Goal: Task Accomplishment & Management: Manage account settings

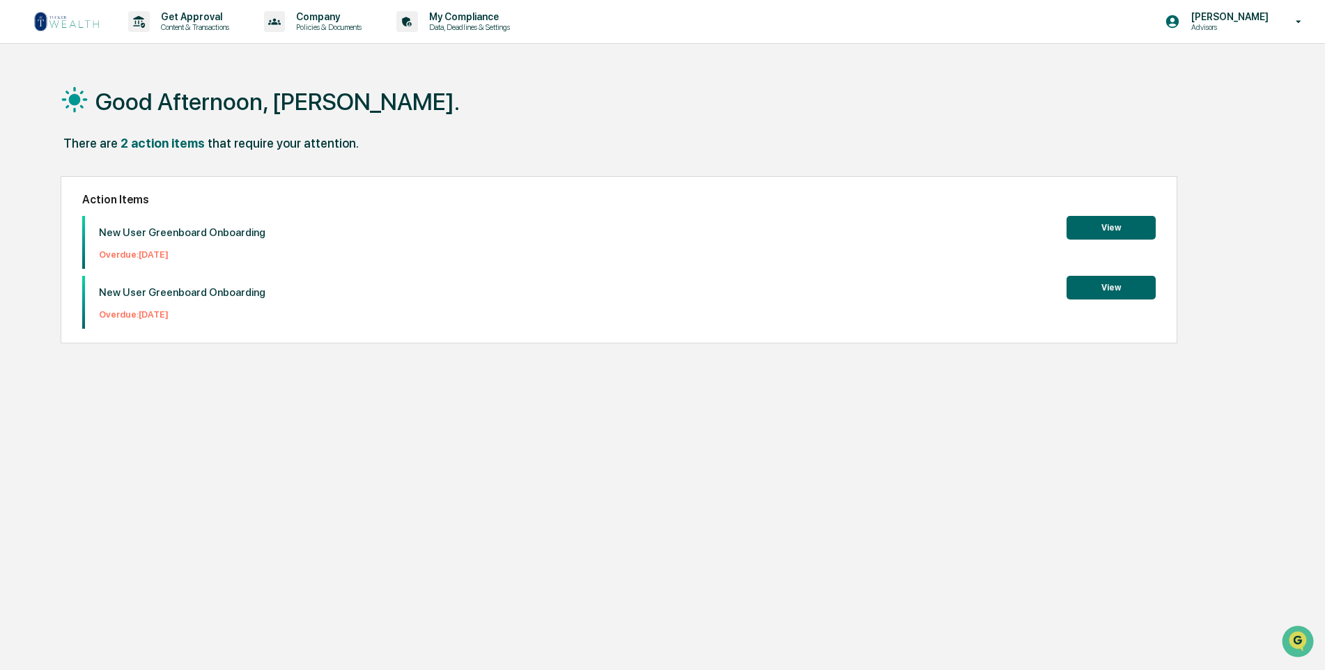
click at [860, 96] on div "Good Afternoon, [PERSON_NAME]." at bounding box center [657, 101] width 1193 height 70
click at [1119, 221] on button "View" at bounding box center [1110, 228] width 89 height 24
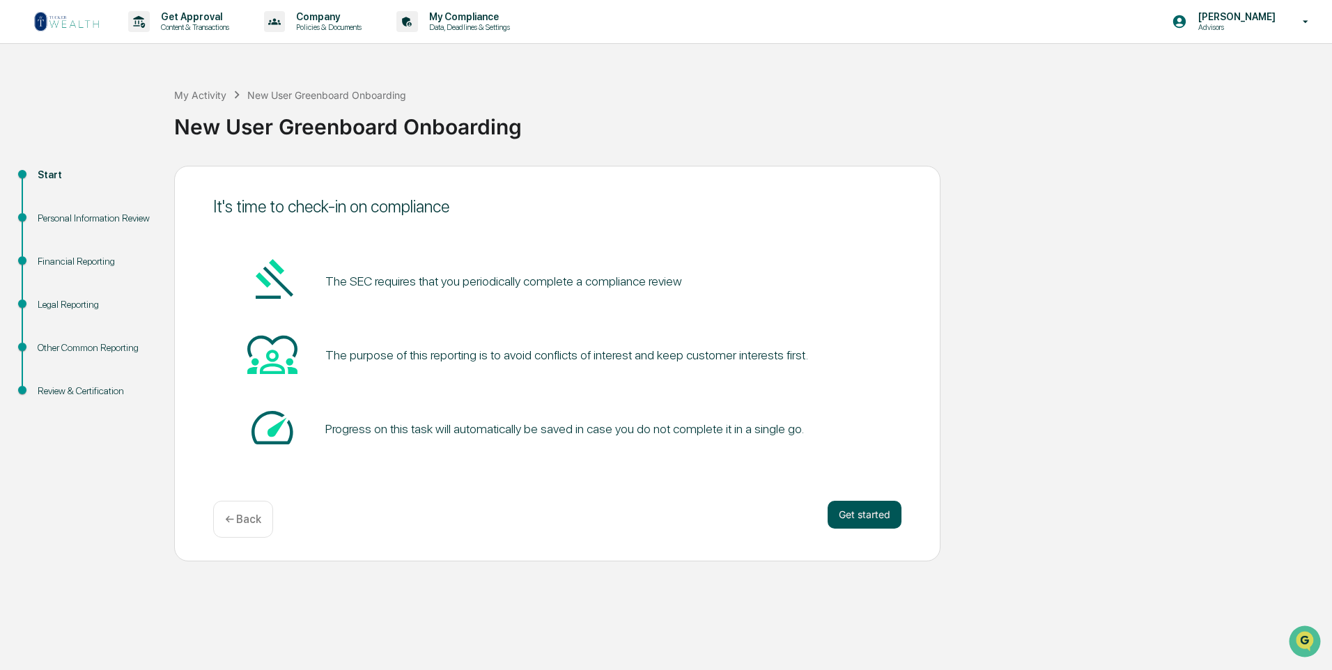
click at [870, 518] on button "Get started" at bounding box center [865, 515] width 74 height 28
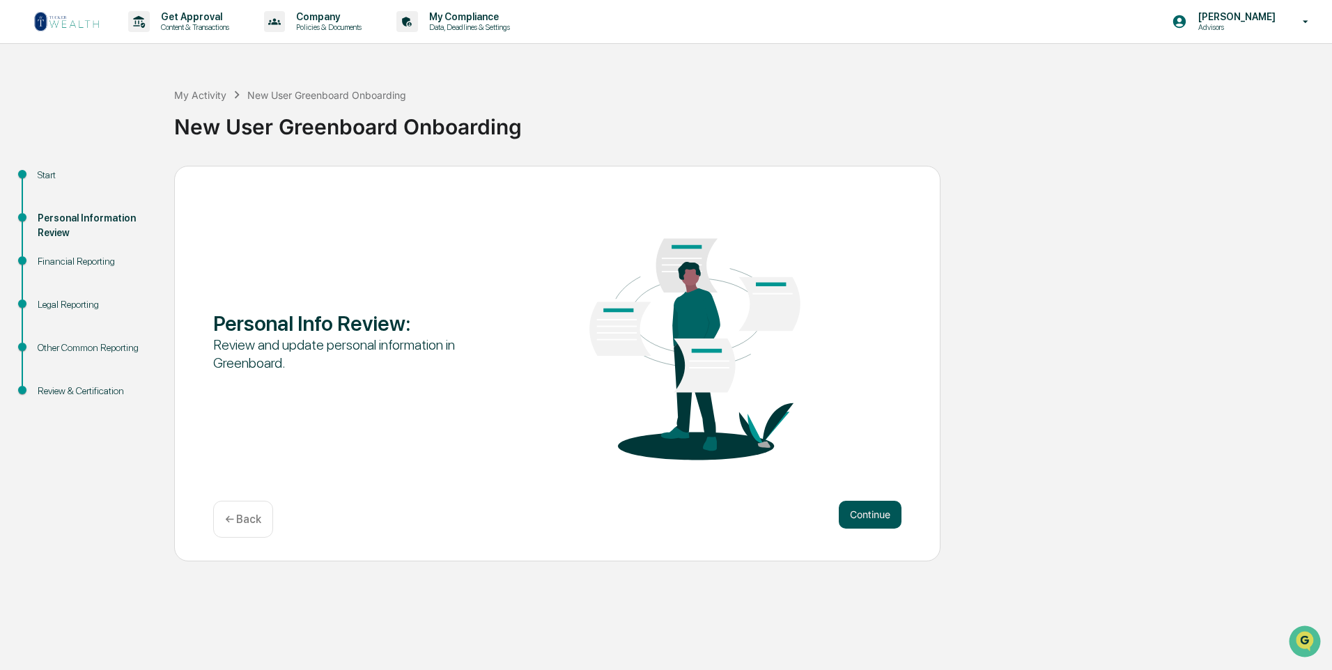
click at [867, 510] on button "Continue" at bounding box center [870, 515] width 63 height 28
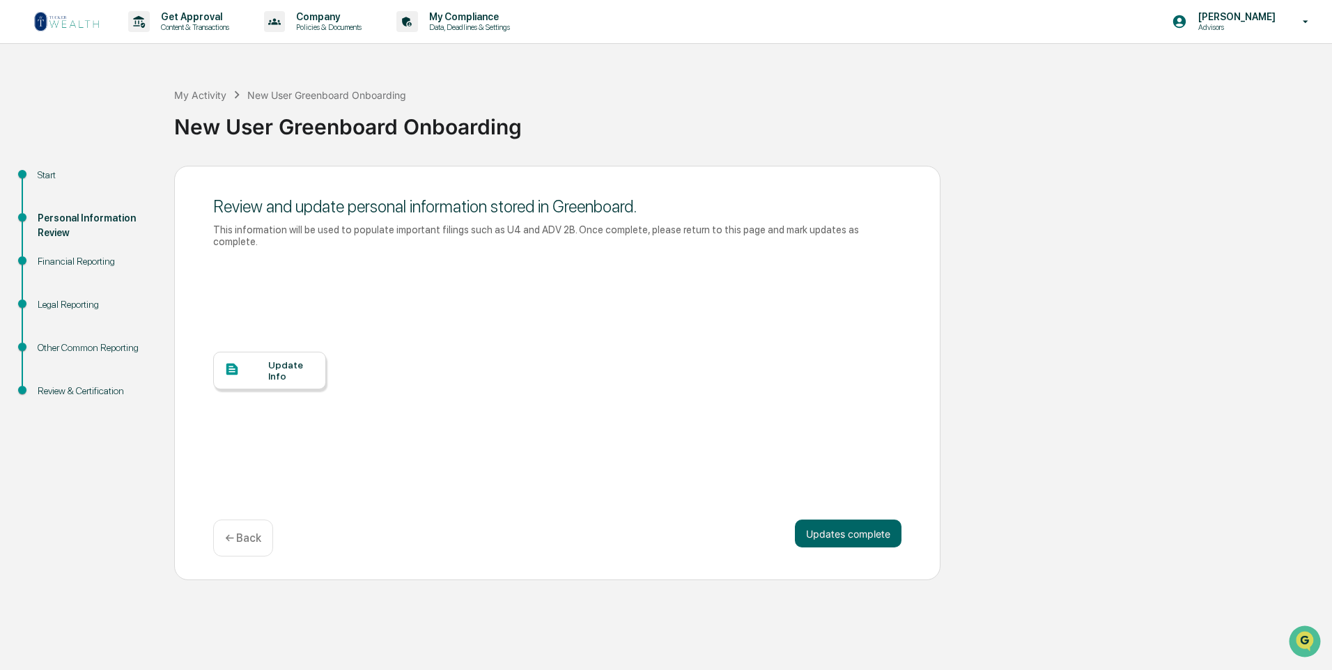
click at [286, 362] on div "Update Info" at bounding box center [291, 370] width 47 height 22
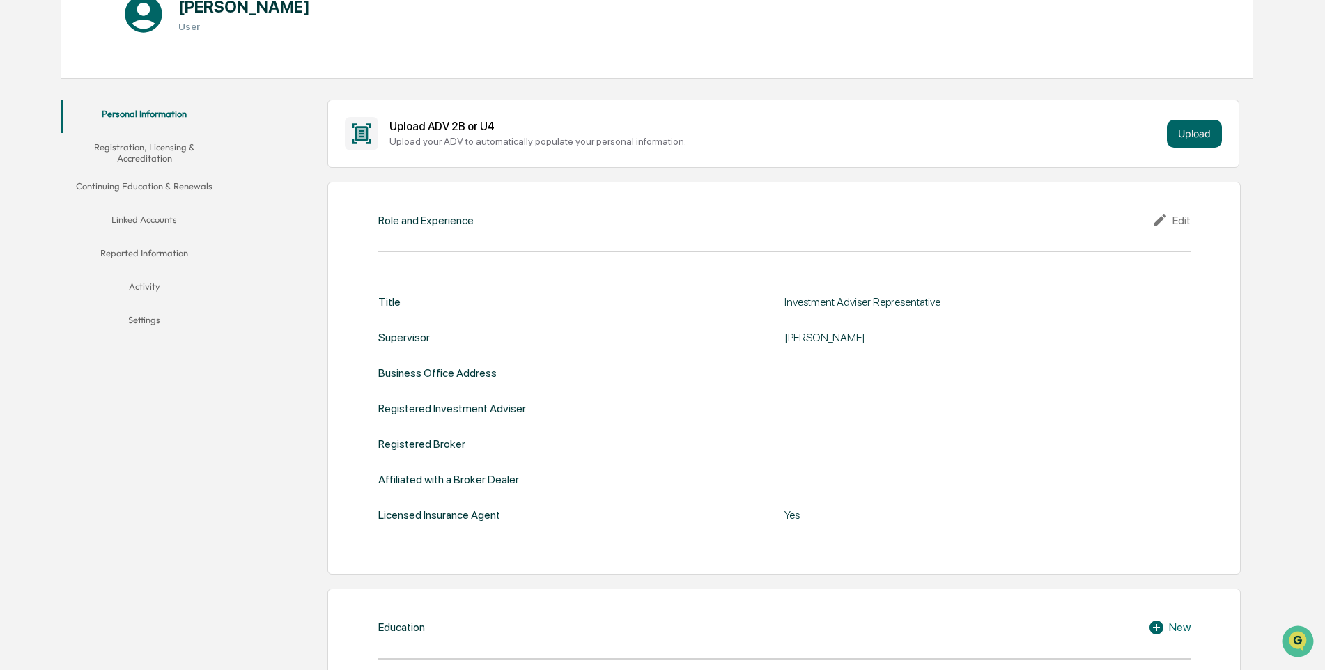
scroll to position [209, 0]
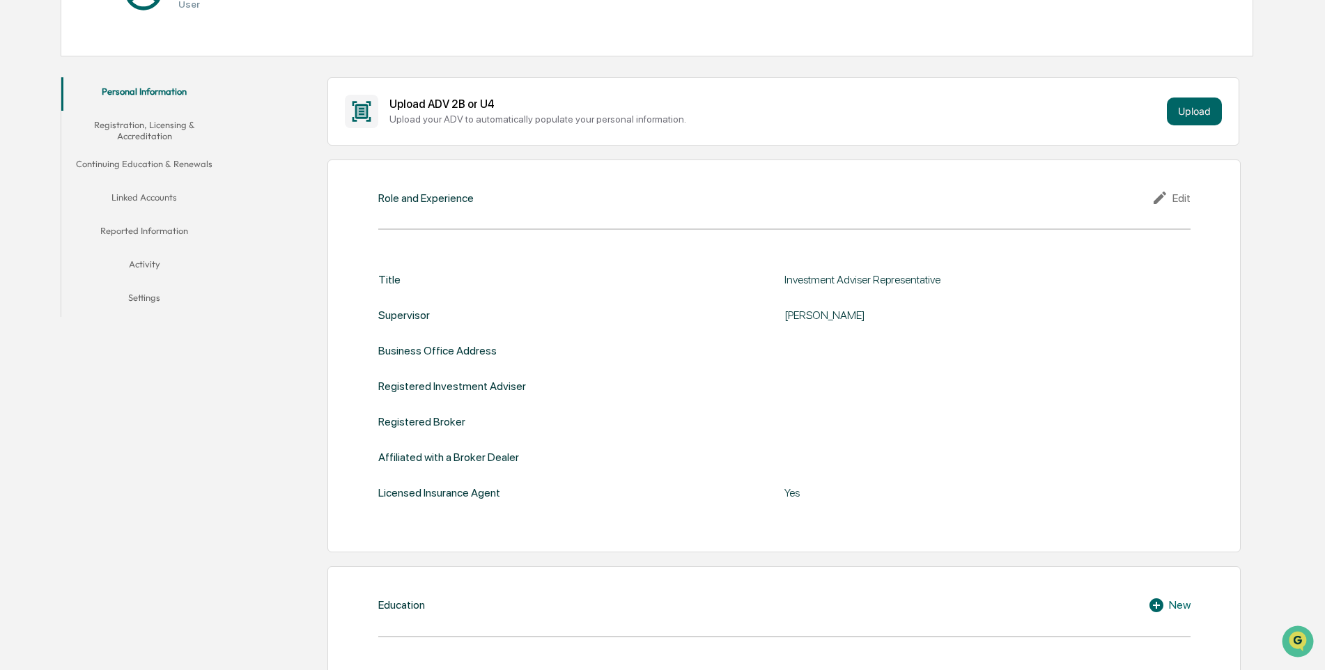
click at [1179, 201] on div "Edit" at bounding box center [1170, 197] width 39 height 17
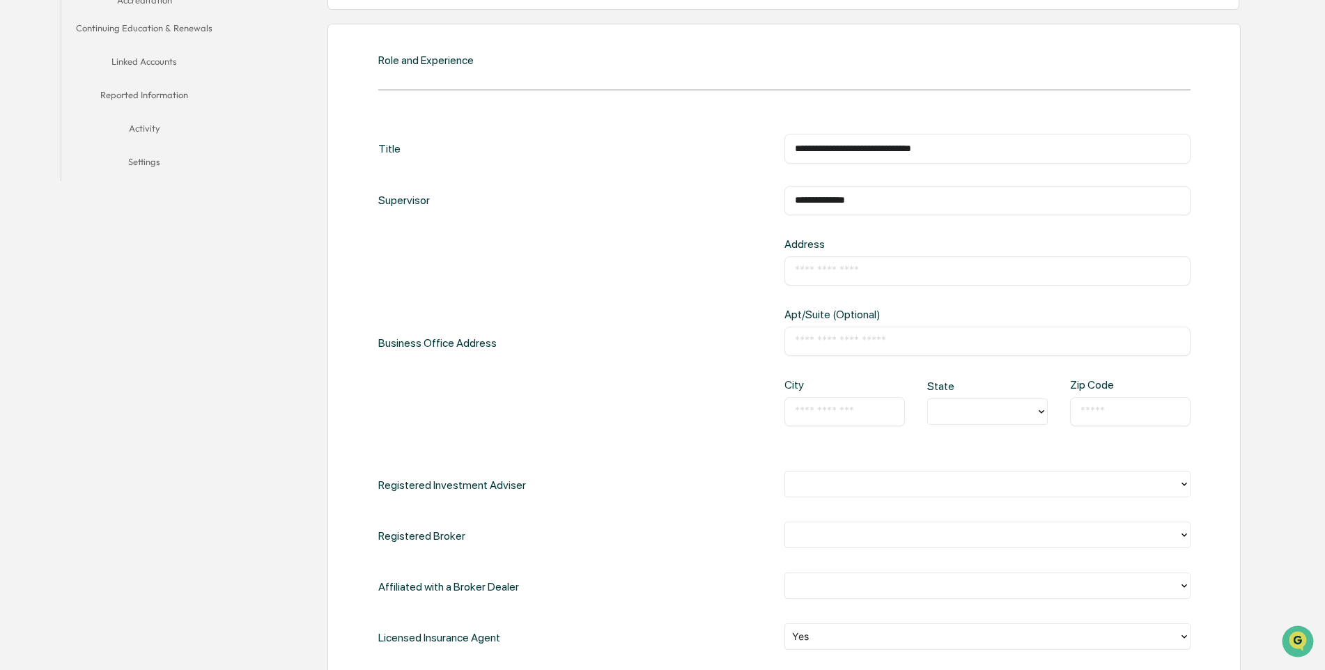
scroll to position [348, 0]
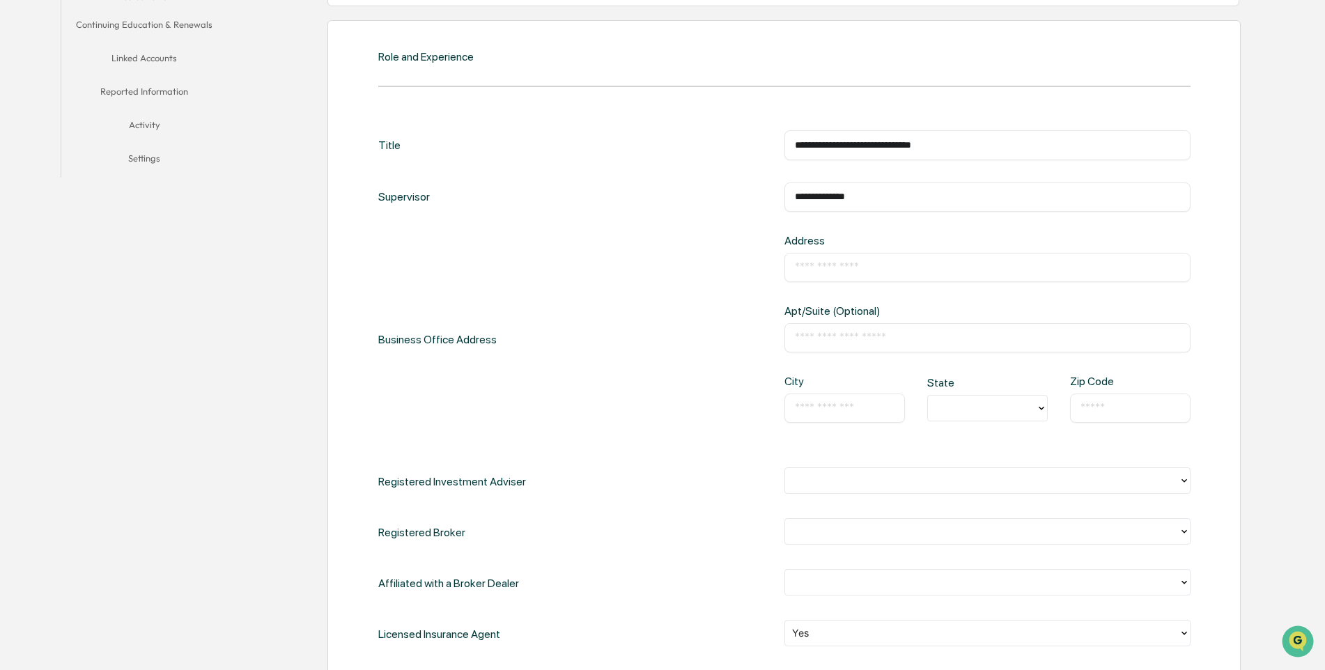
click at [804, 265] on input "text" at bounding box center [987, 268] width 385 height 14
type input "**********"
type input "********"
click at [836, 415] on input "text" at bounding box center [845, 408] width 100 height 14
type input "*"
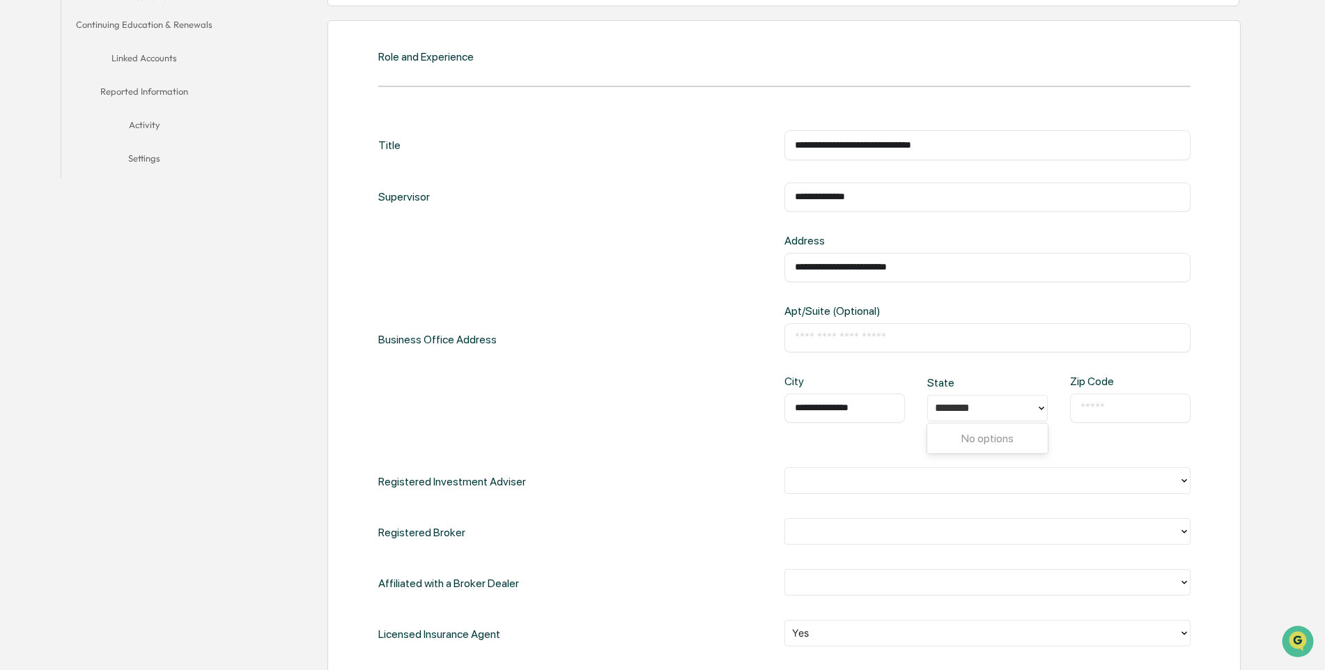
type input "**********"
click at [1117, 403] on input "text" at bounding box center [1130, 408] width 100 height 14
click at [1094, 405] on input "******" at bounding box center [1130, 408] width 100 height 14
type input "*****"
click at [1036, 406] on icon at bounding box center [1041, 408] width 11 height 11
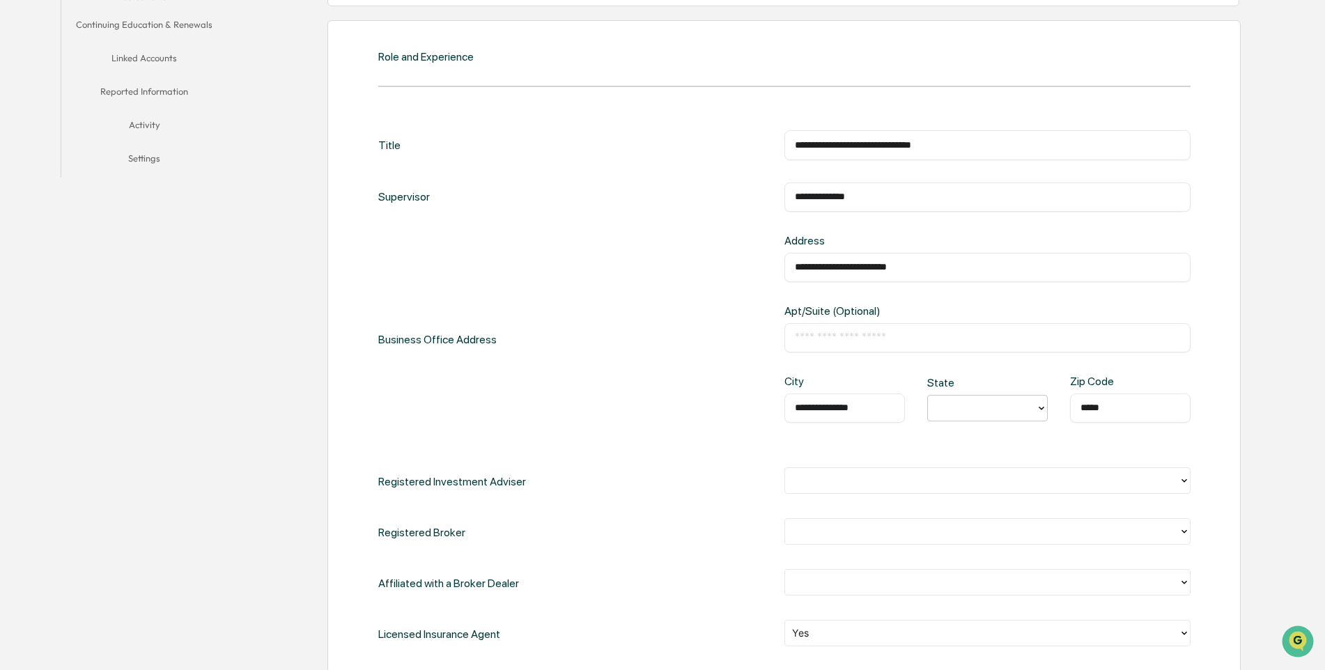
click at [1040, 406] on icon at bounding box center [1041, 408] width 11 height 11
click at [962, 496] on div "CO" at bounding box center [987, 496] width 121 height 28
click at [932, 451] on div "**********" at bounding box center [784, 389] width 812 height 518
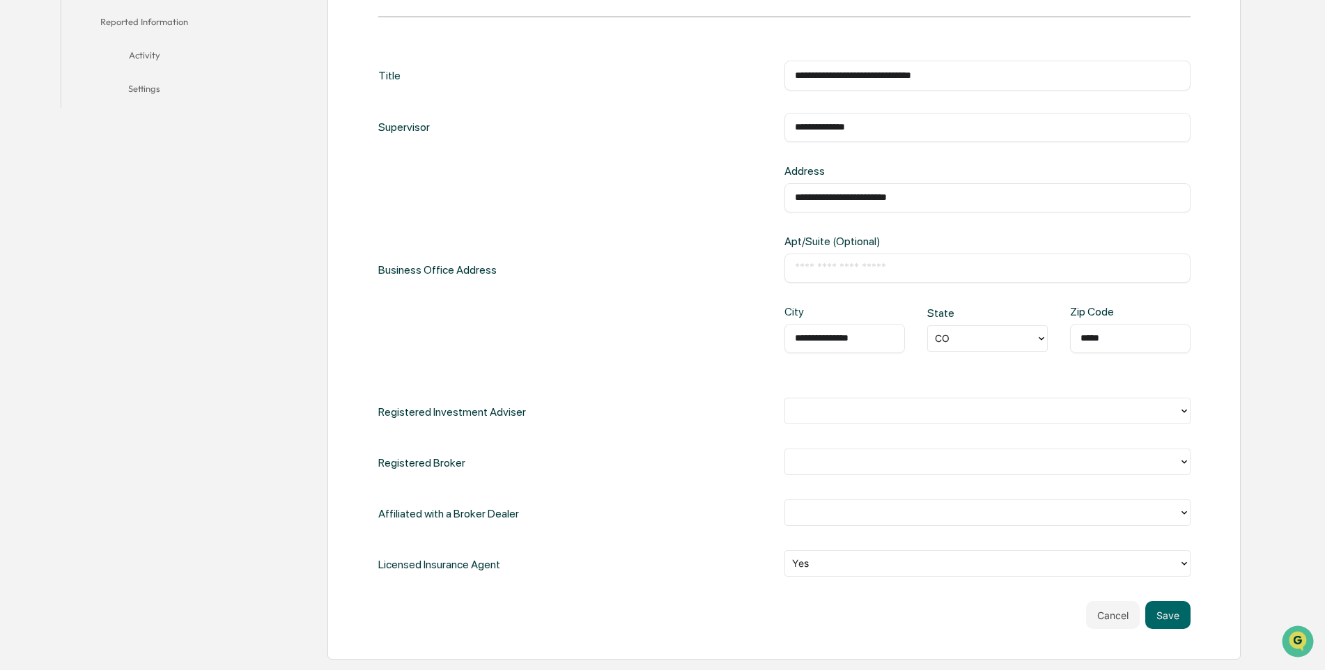
scroll to position [488, 0]
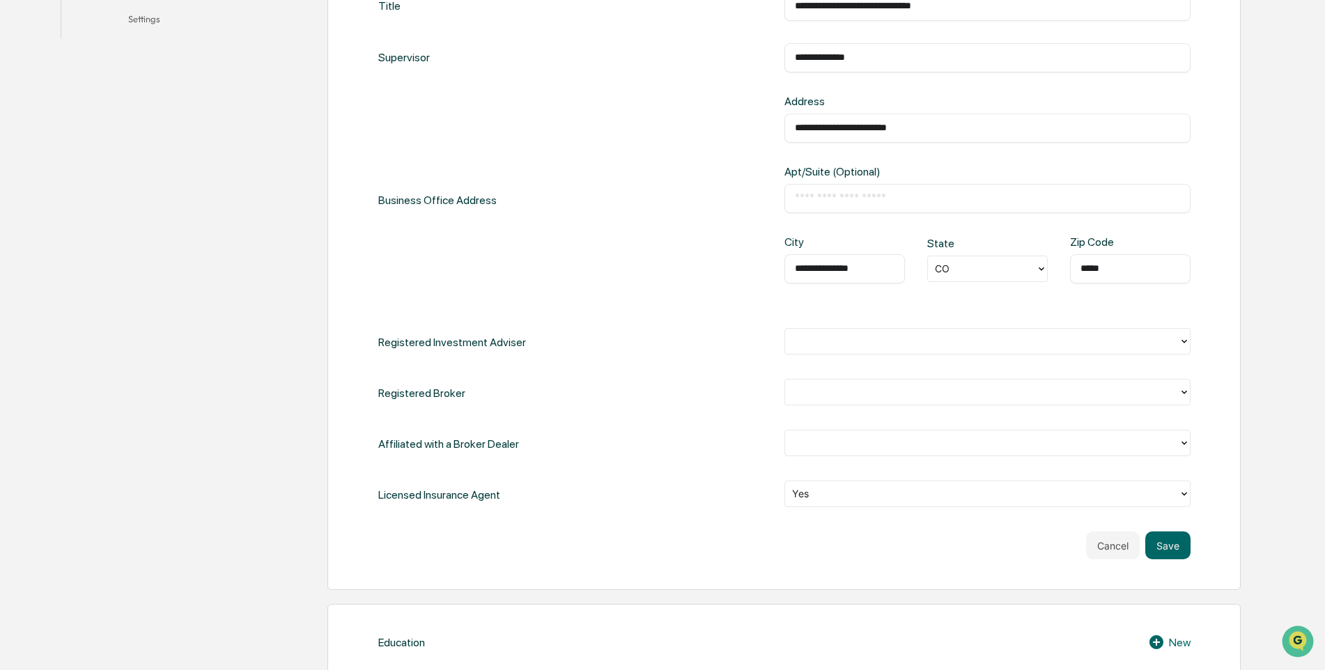
click at [1186, 344] on icon at bounding box center [1184, 341] width 11 height 11
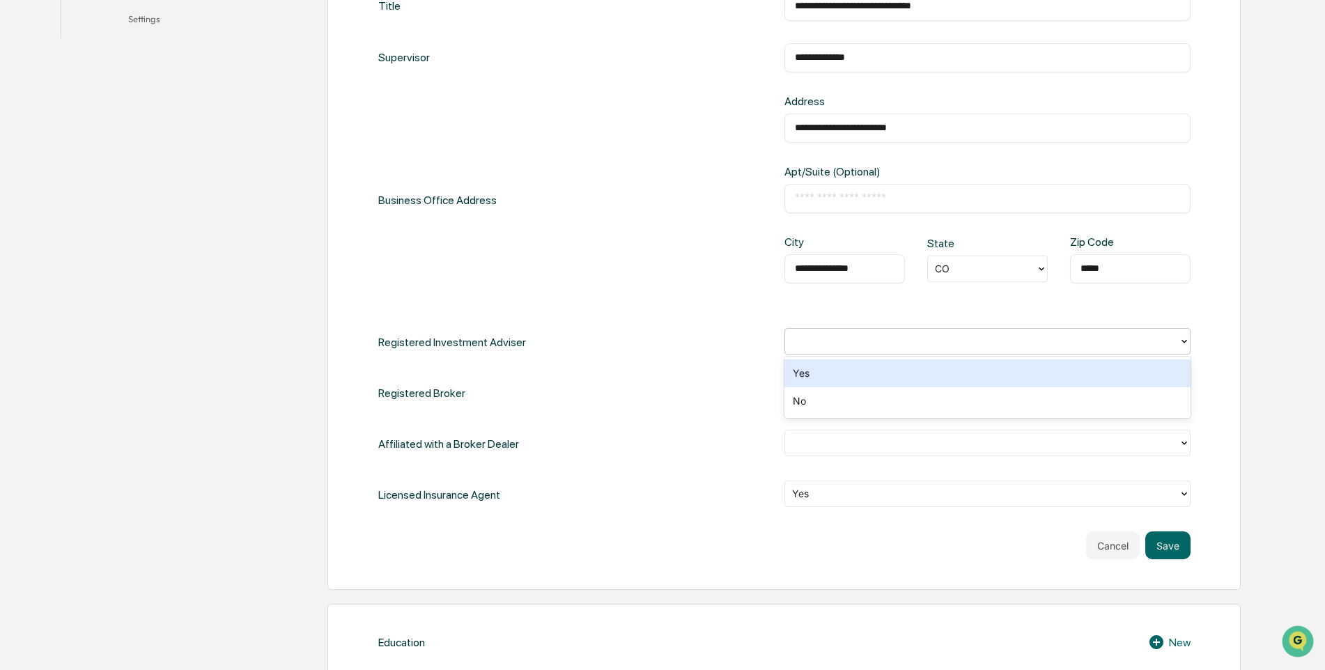
click at [841, 373] on div "Yes" at bounding box center [987, 373] width 406 height 28
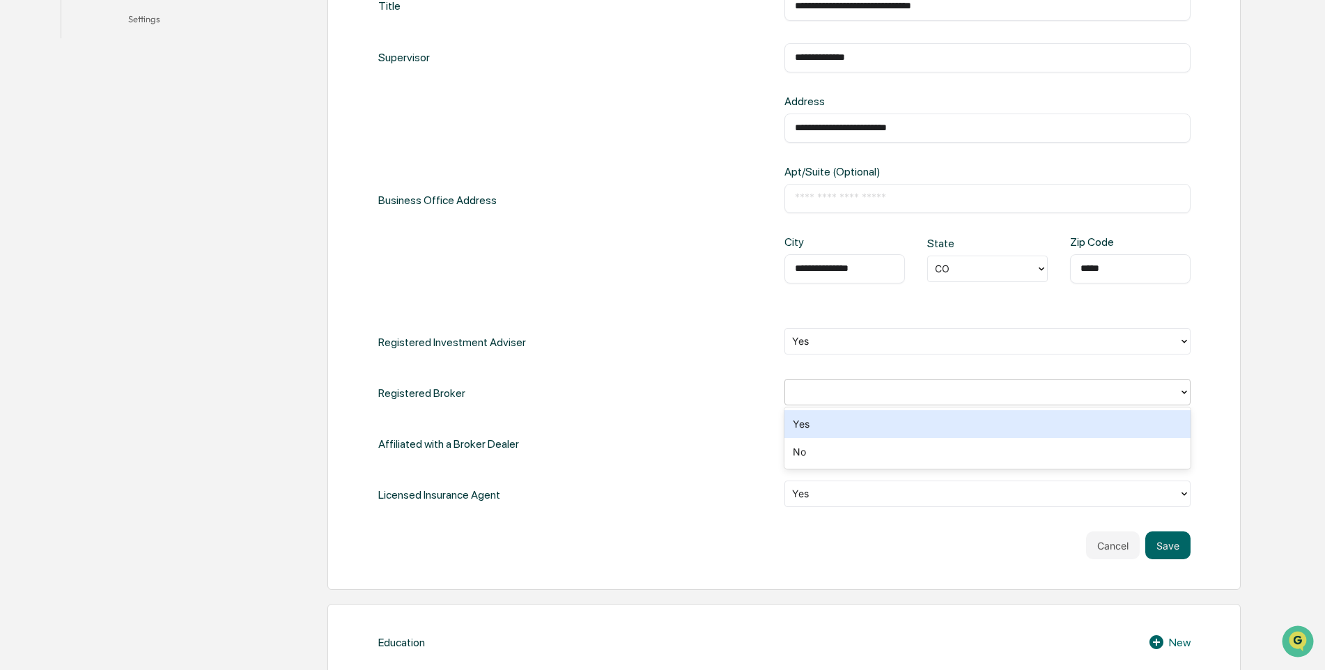
click at [1188, 391] on icon at bounding box center [1184, 392] width 11 height 11
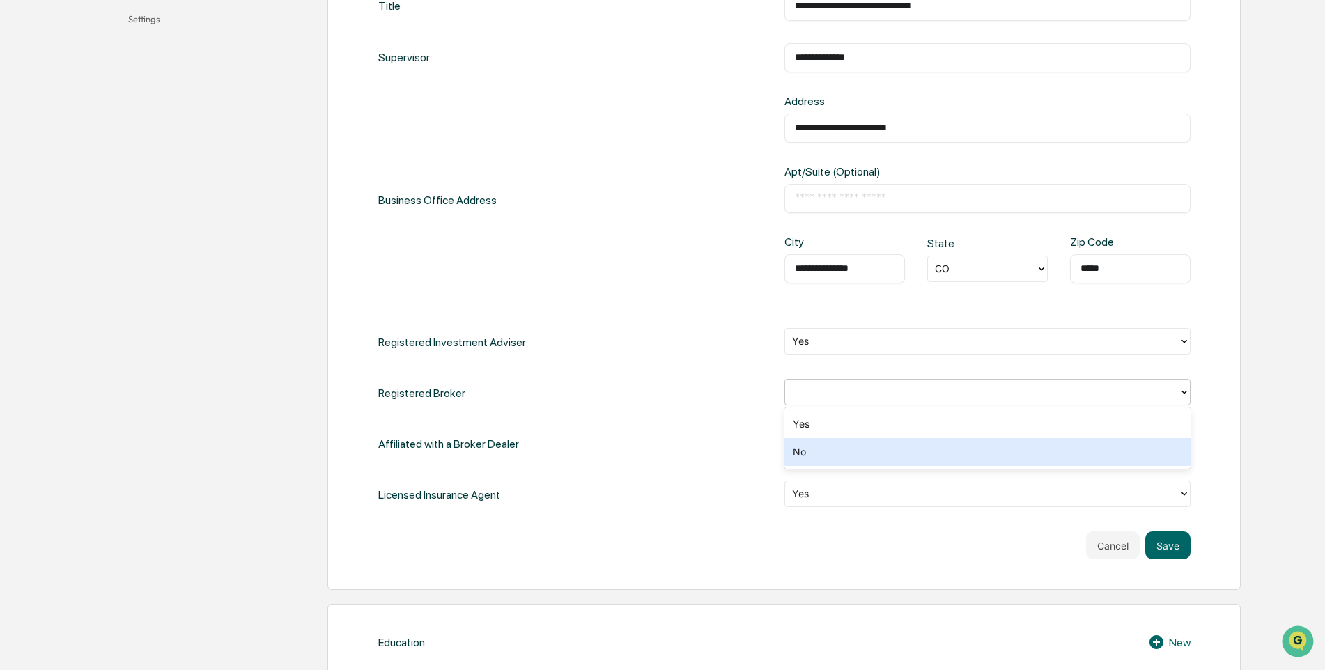
click at [805, 456] on div "No" at bounding box center [987, 452] width 406 height 28
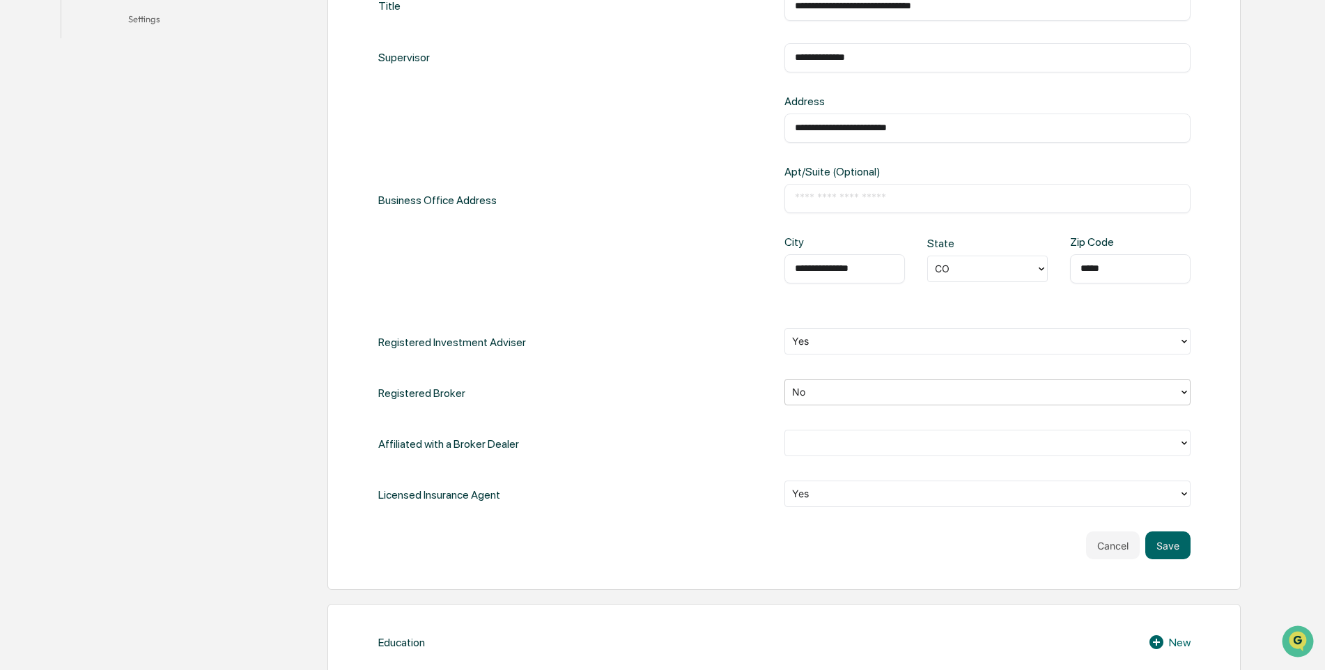
click at [1175, 443] on div at bounding box center [982, 444] width 394 height 22
click at [800, 506] on div "No" at bounding box center [987, 503] width 406 height 28
click at [1167, 549] on button "Save" at bounding box center [1167, 545] width 45 height 28
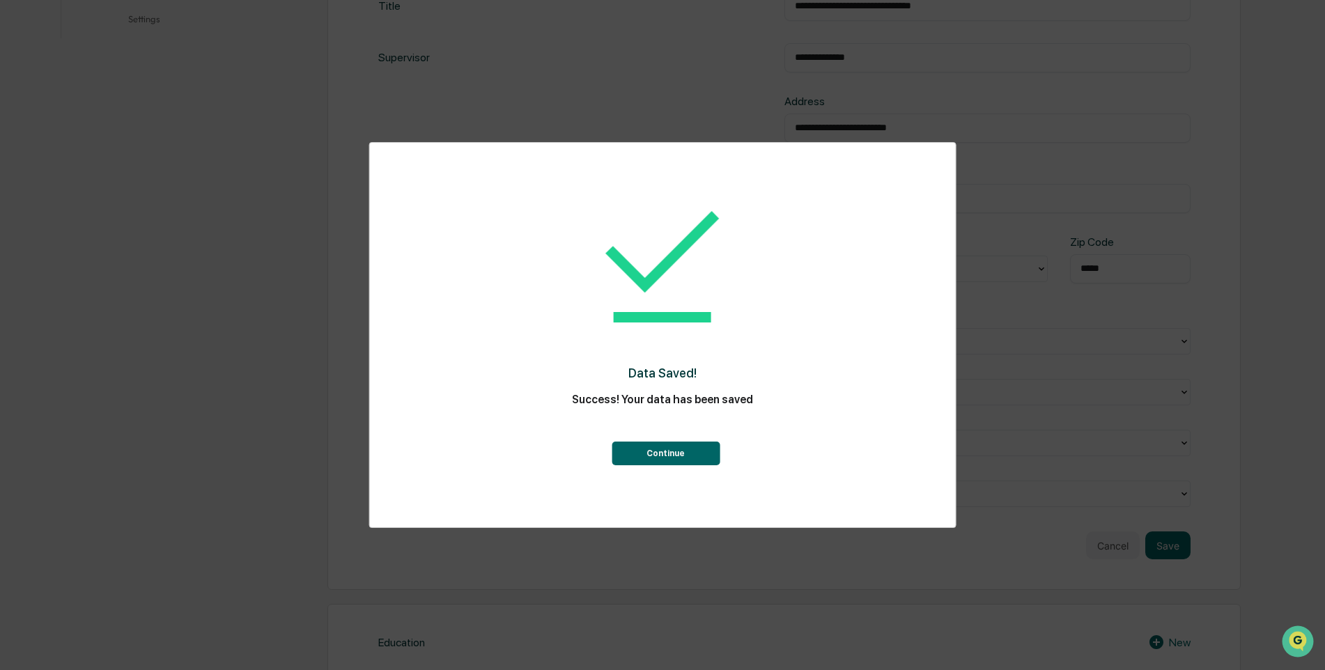
click at [666, 449] on button "Continue" at bounding box center [666, 454] width 108 height 24
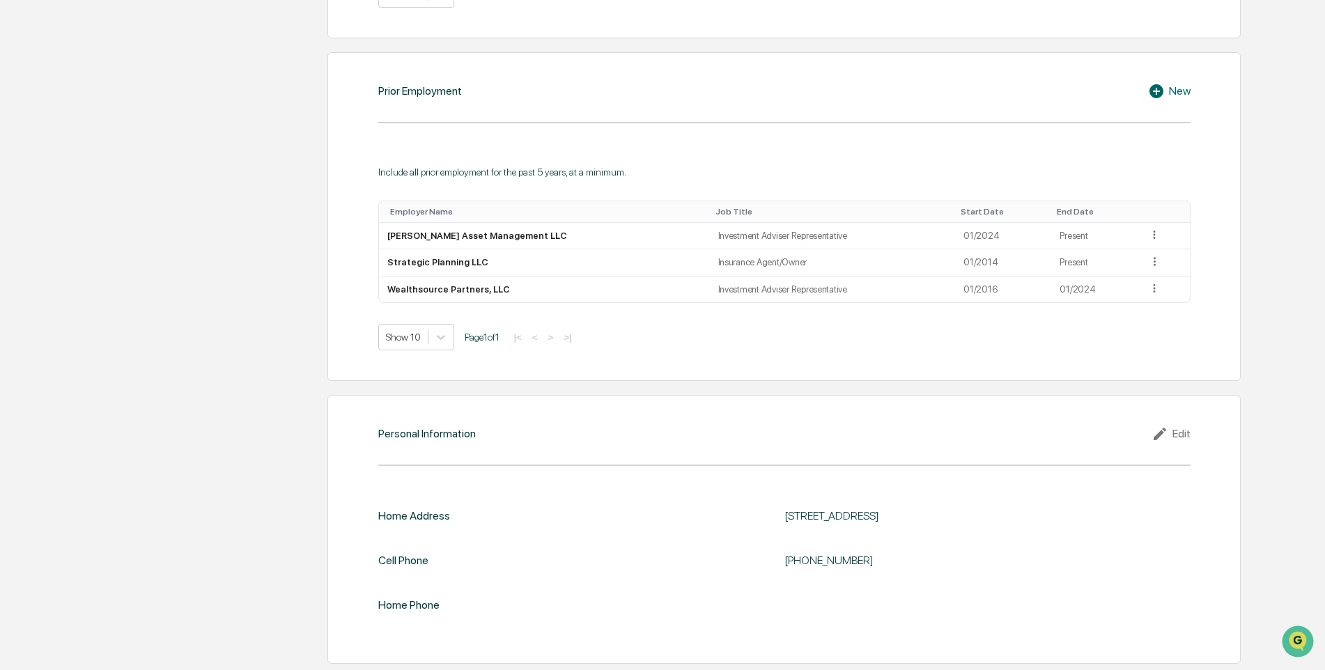
scroll to position [1013, 0]
click at [1183, 433] on div "Edit" at bounding box center [1170, 433] width 39 height 17
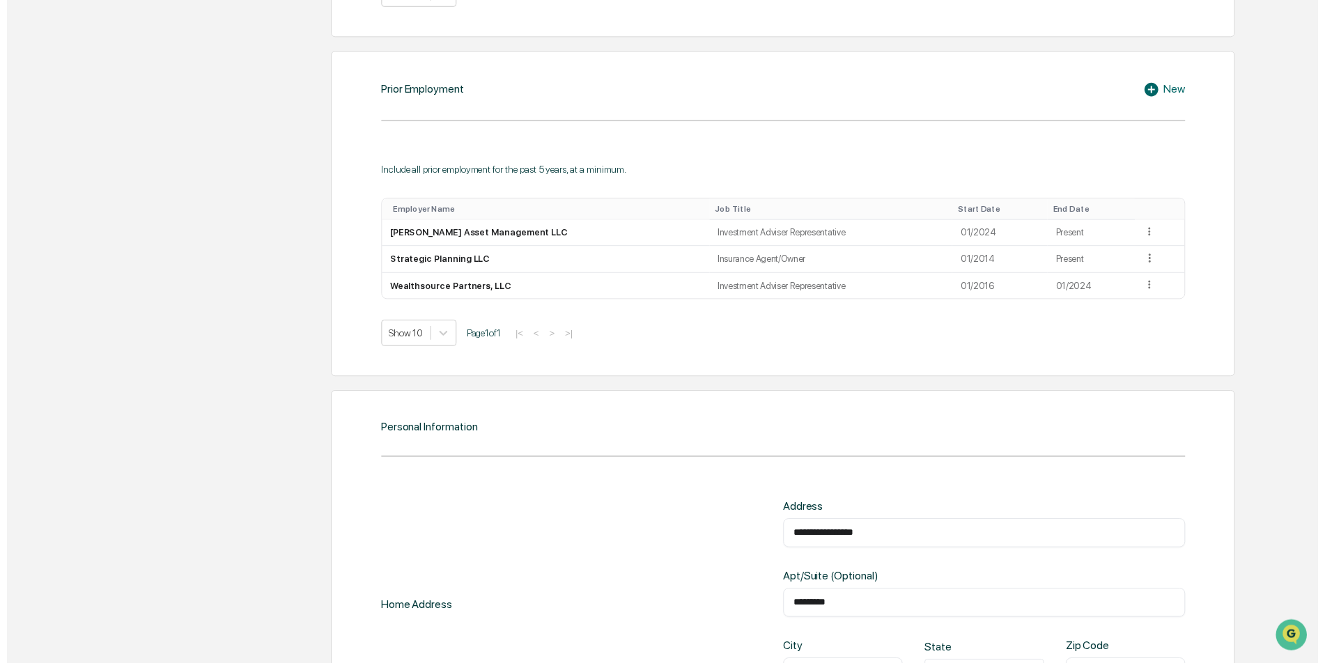
scroll to position [1250, 0]
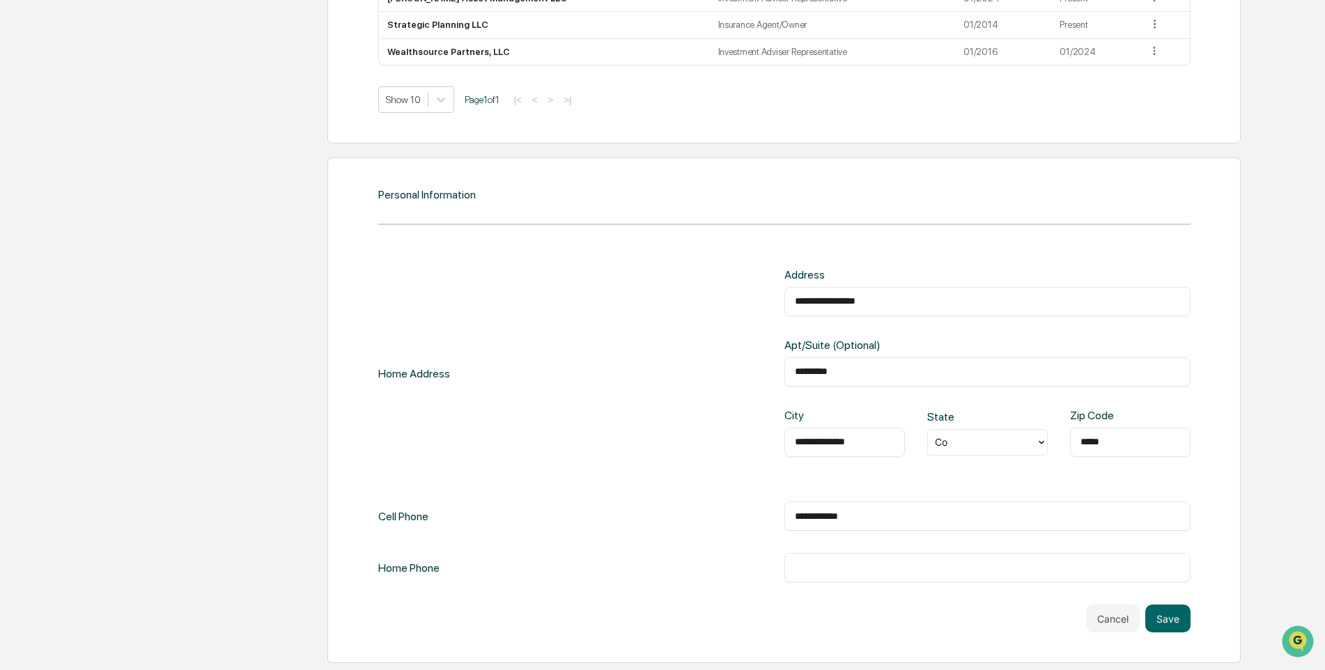
click at [878, 520] on input "**********" at bounding box center [987, 516] width 385 height 14
type input "*"
type input "**********"
click at [797, 570] on input "text" at bounding box center [987, 568] width 385 height 14
type input "**********"
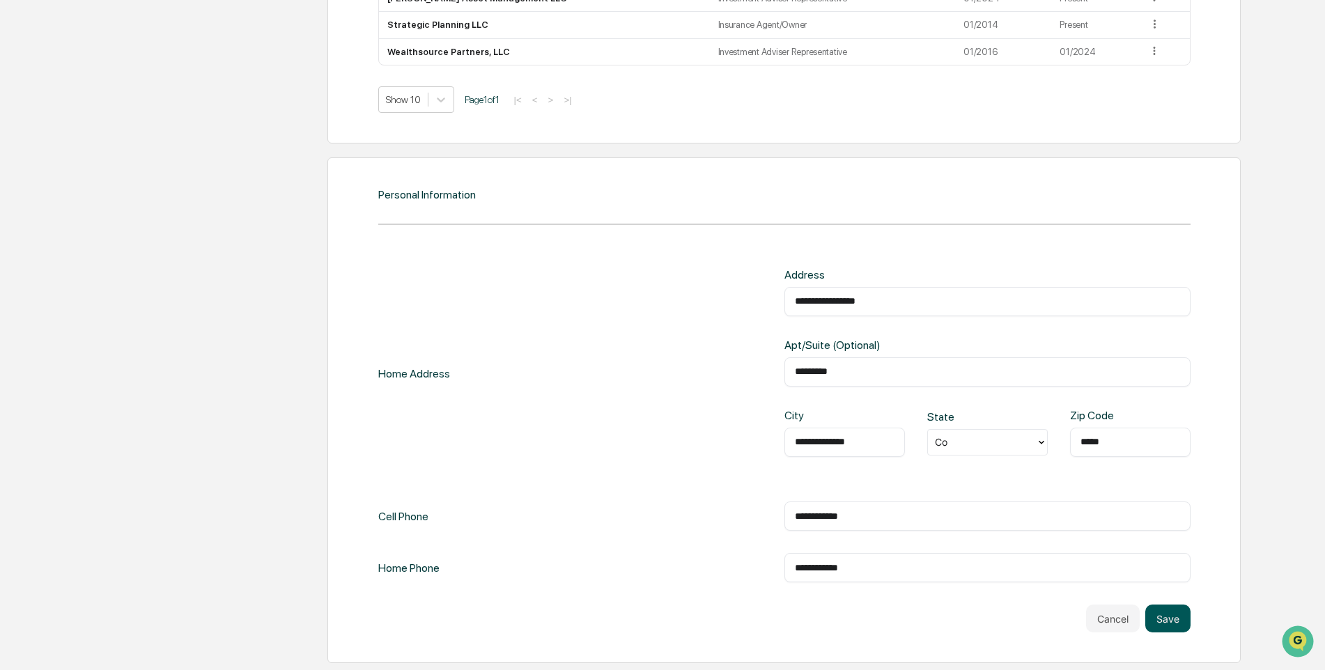
click at [1173, 620] on button "Save" at bounding box center [1167, 619] width 45 height 28
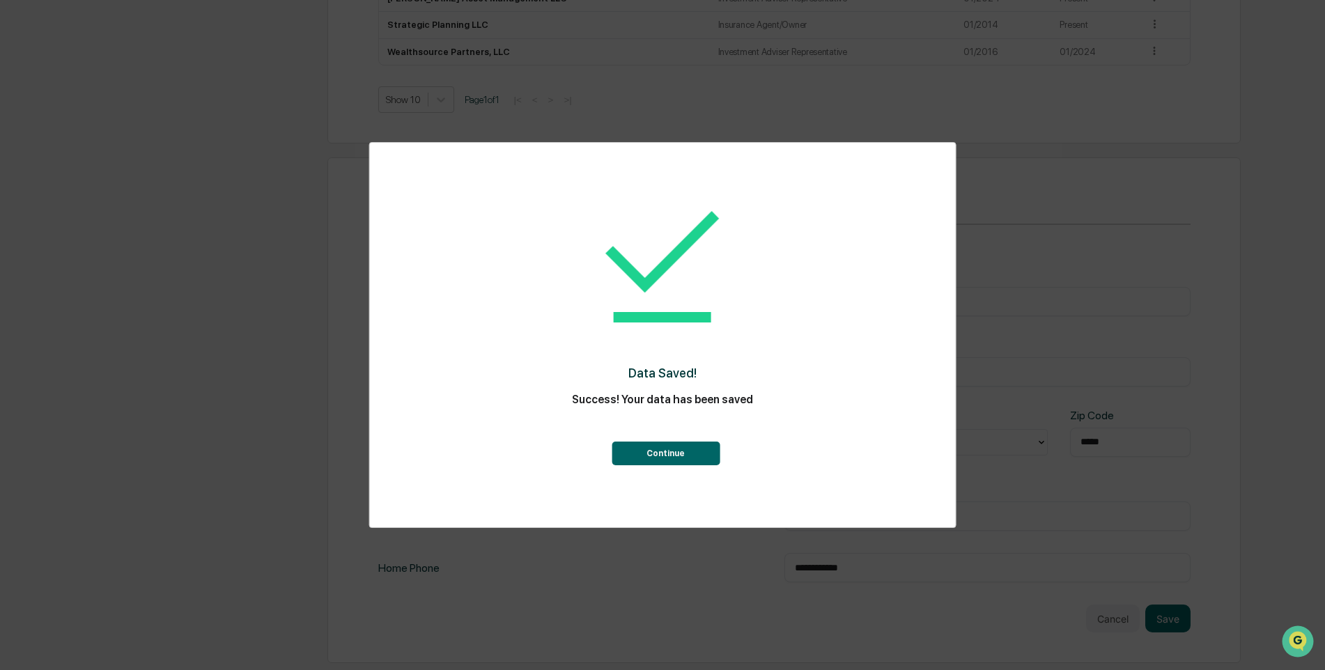
click at [662, 450] on button "Continue" at bounding box center [666, 454] width 108 height 24
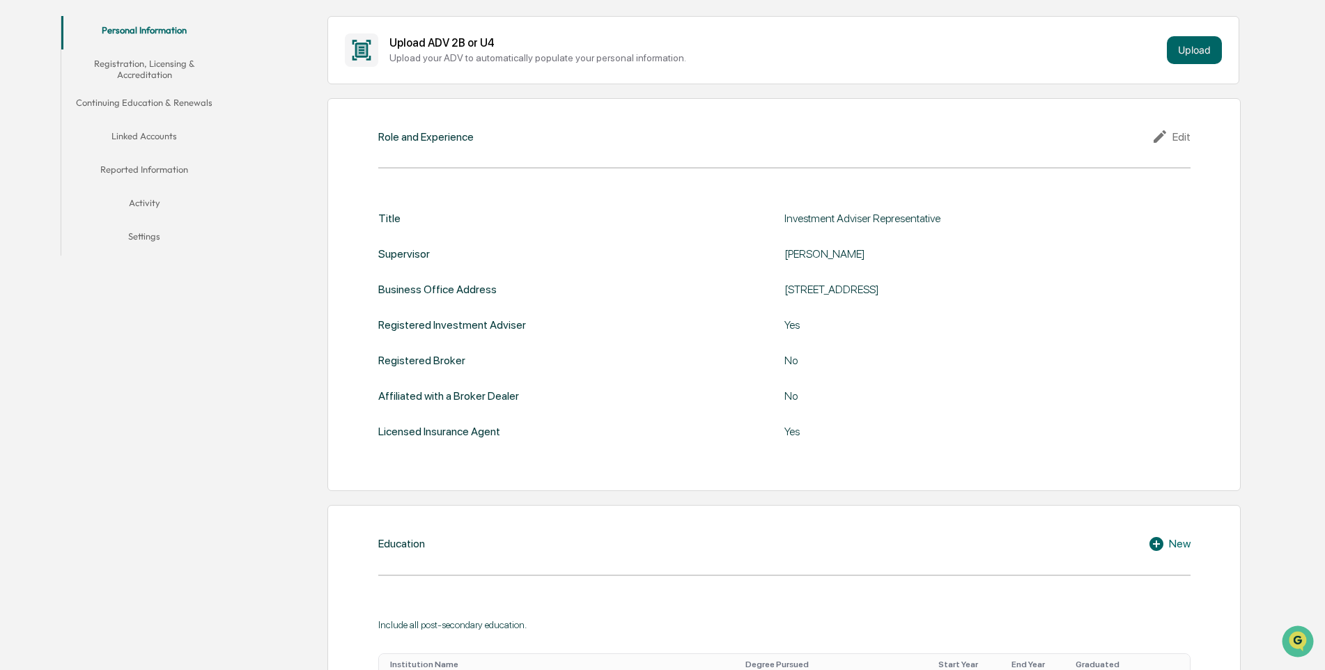
scroll to position [0, 0]
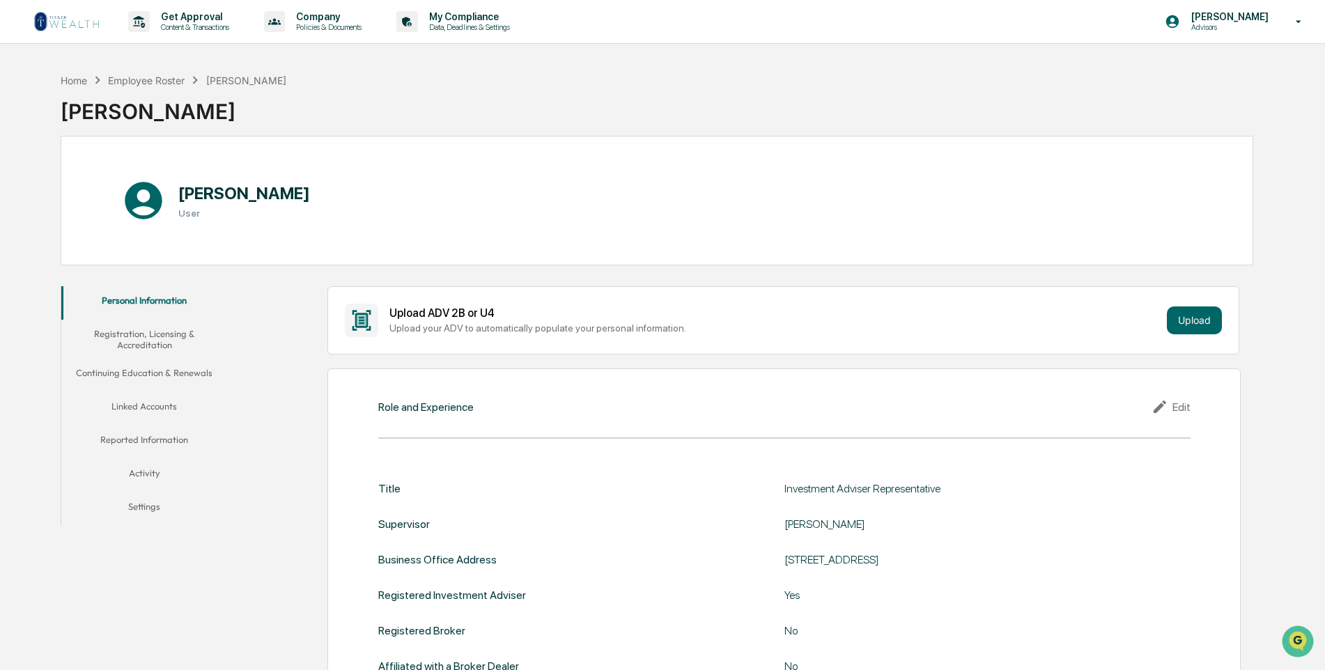
click at [155, 337] on button "Registration, Licensing & Accreditation" at bounding box center [144, 340] width 166 height 40
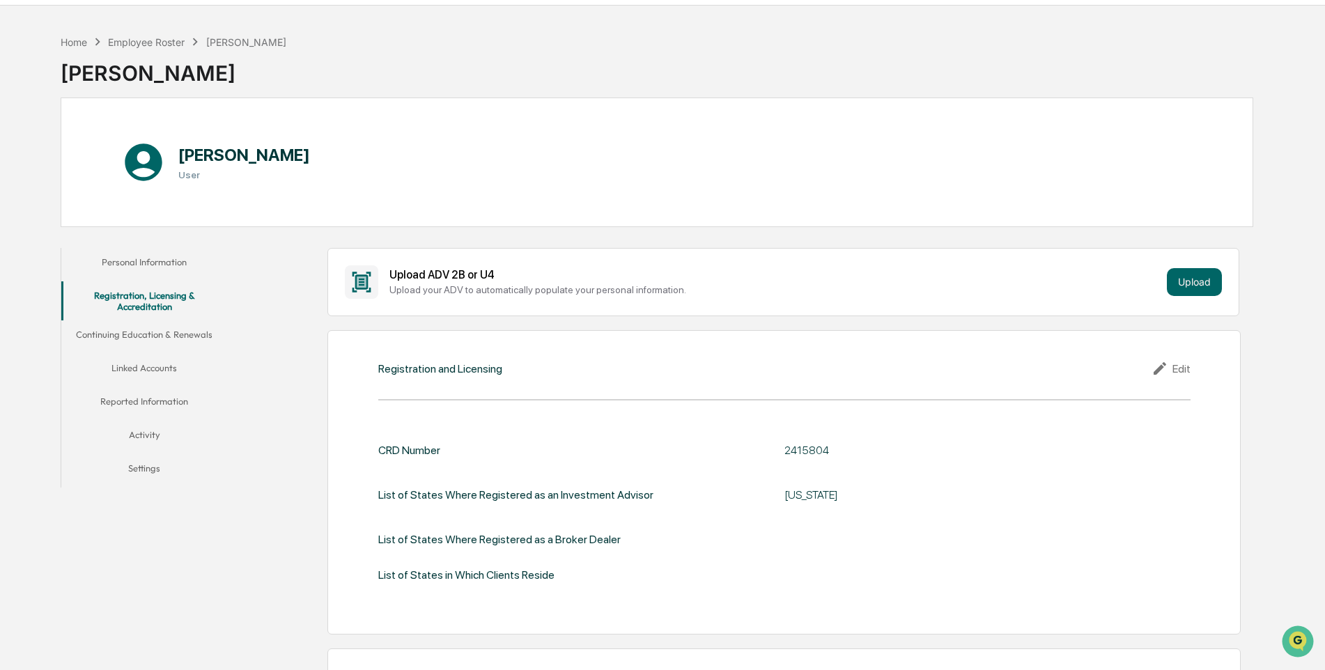
scroll to position [139, 0]
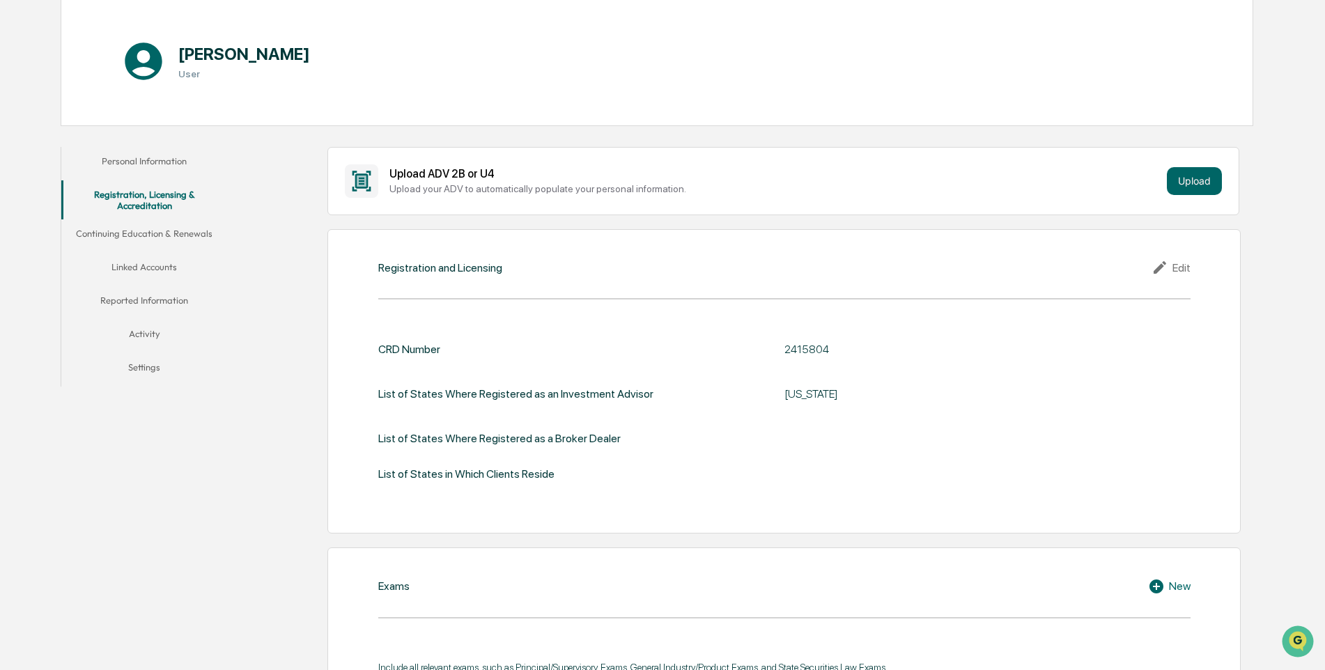
click at [1177, 270] on div "Edit" at bounding box center [1170, 267] width 39 height 17
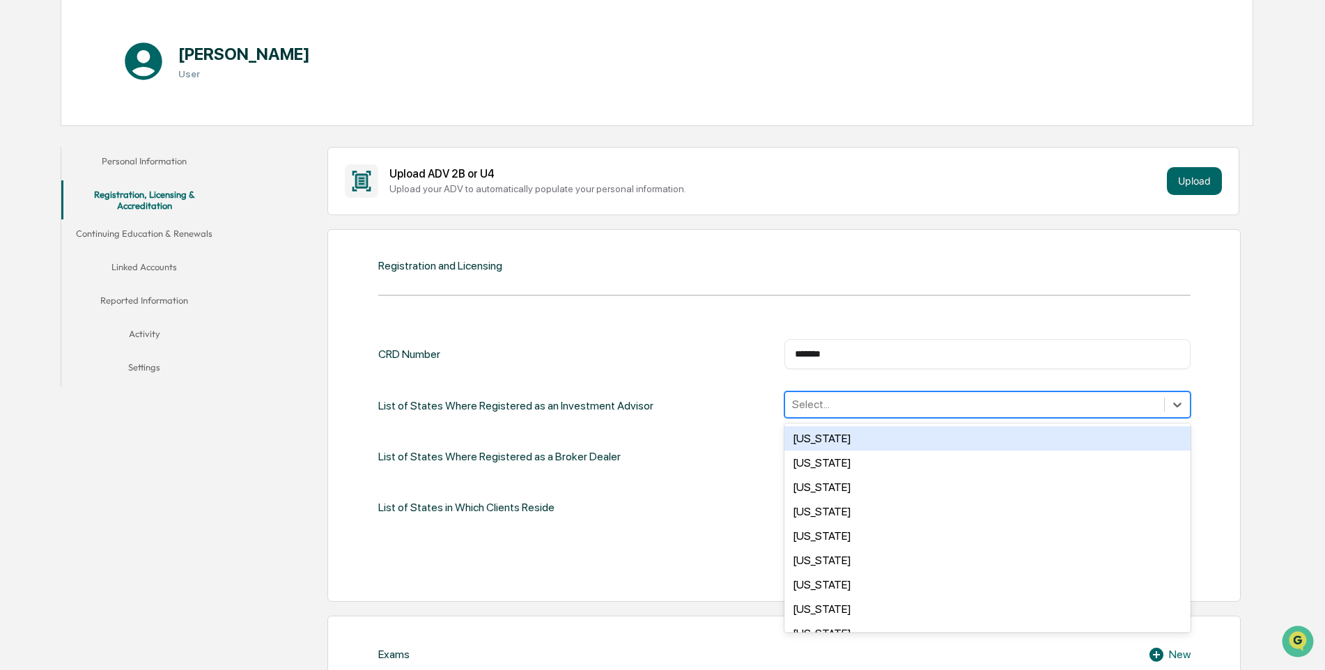
click at [1147, 408] on div at bounding box center [974, 404] width 365 height 16
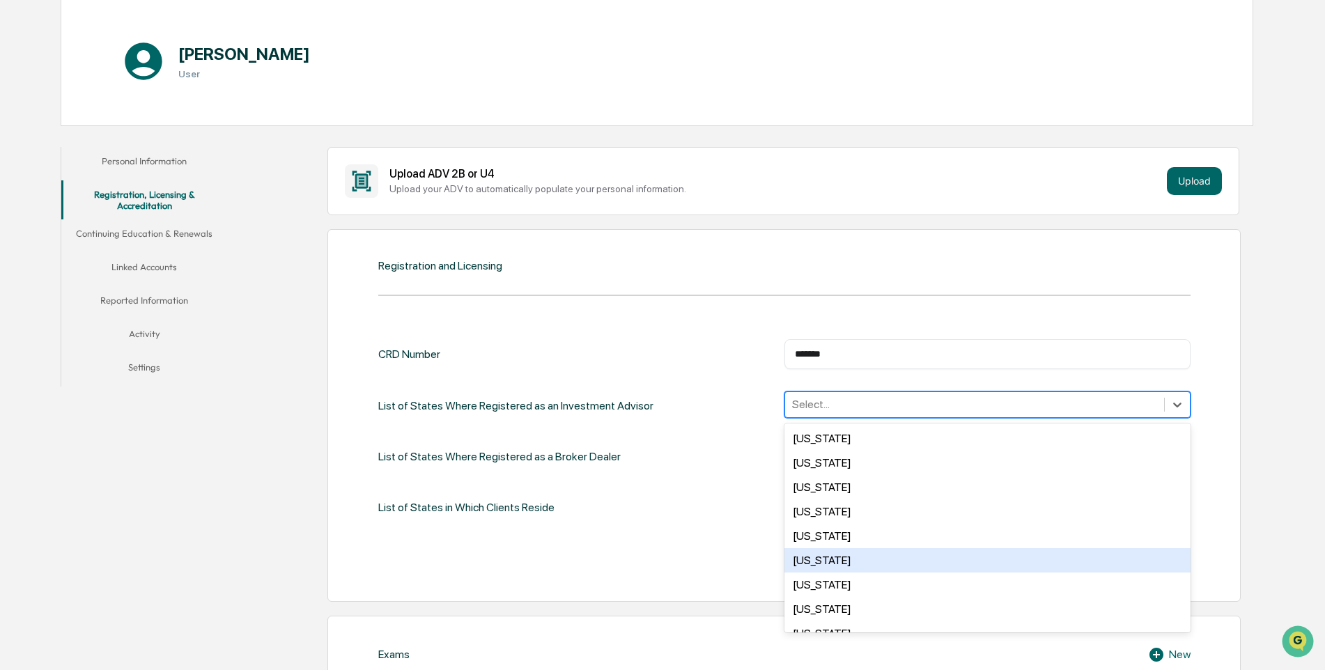
click at [830, 557] on div "Colorado" at bounding box center [987, 560] width 406 height 24
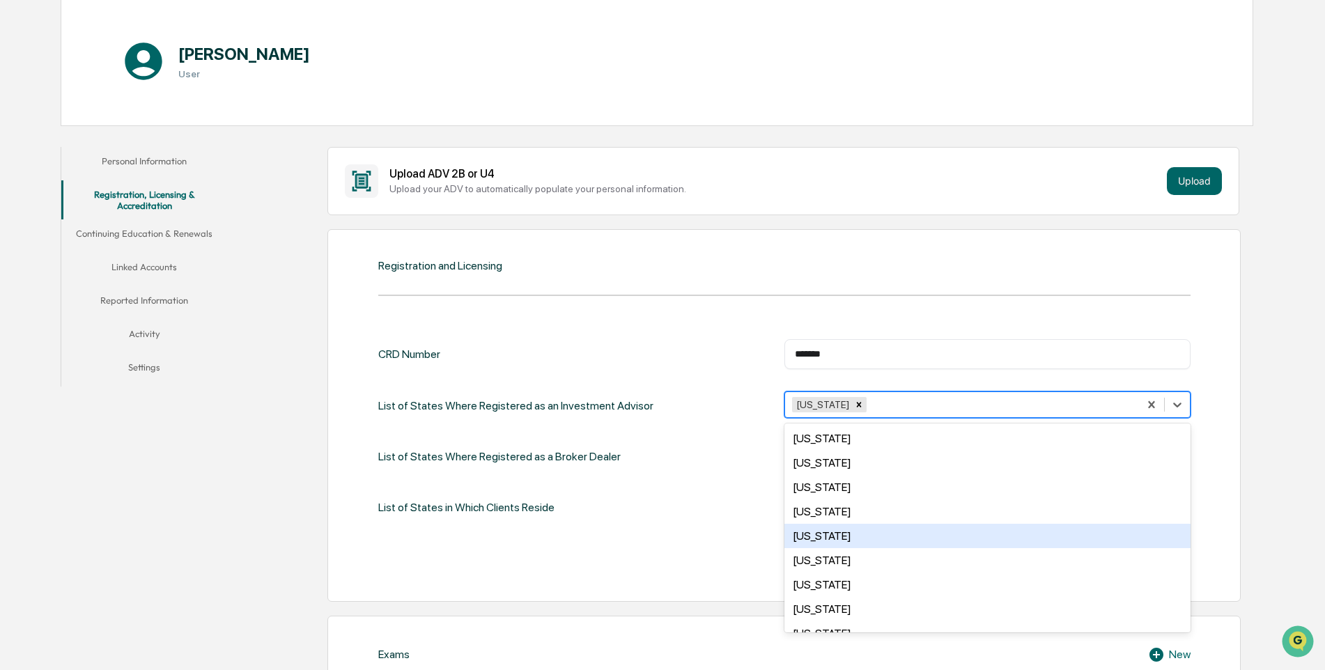
click at [841, 538] on div "California" at bounding box center [987, 536] width 406 height 24
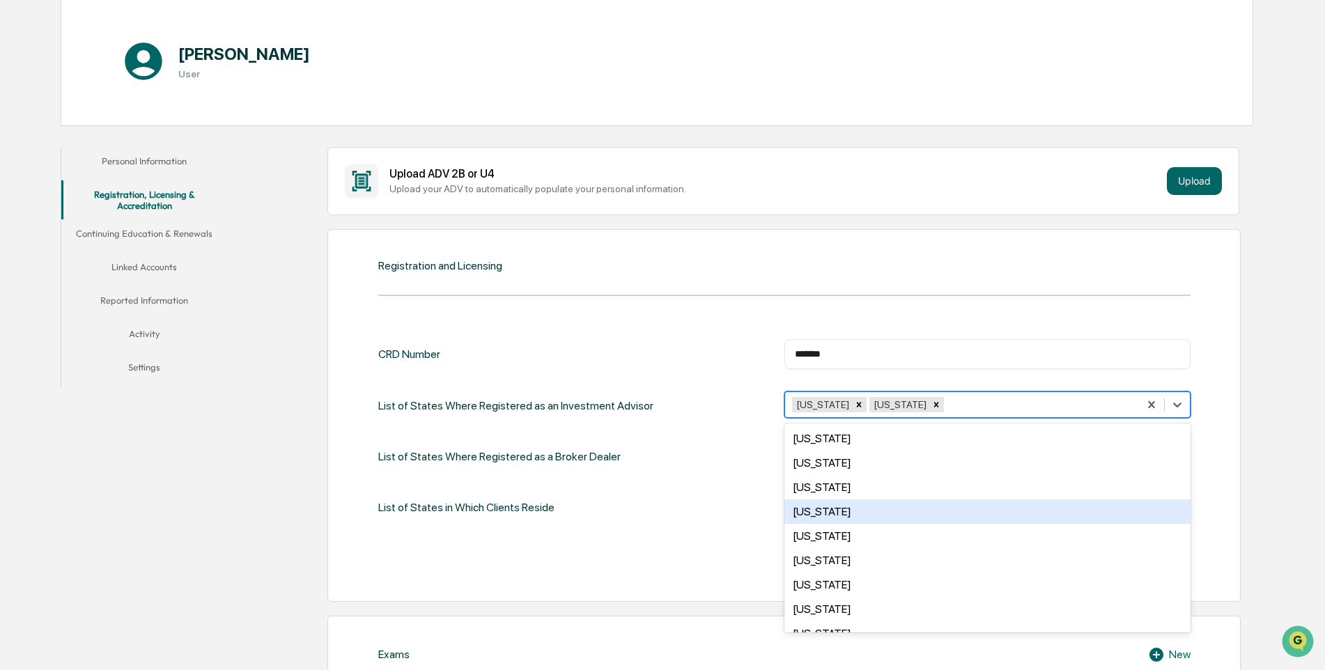
click at [813, 508] on div "Arkansas" at bounding box center [987, 511] width 406 height 24
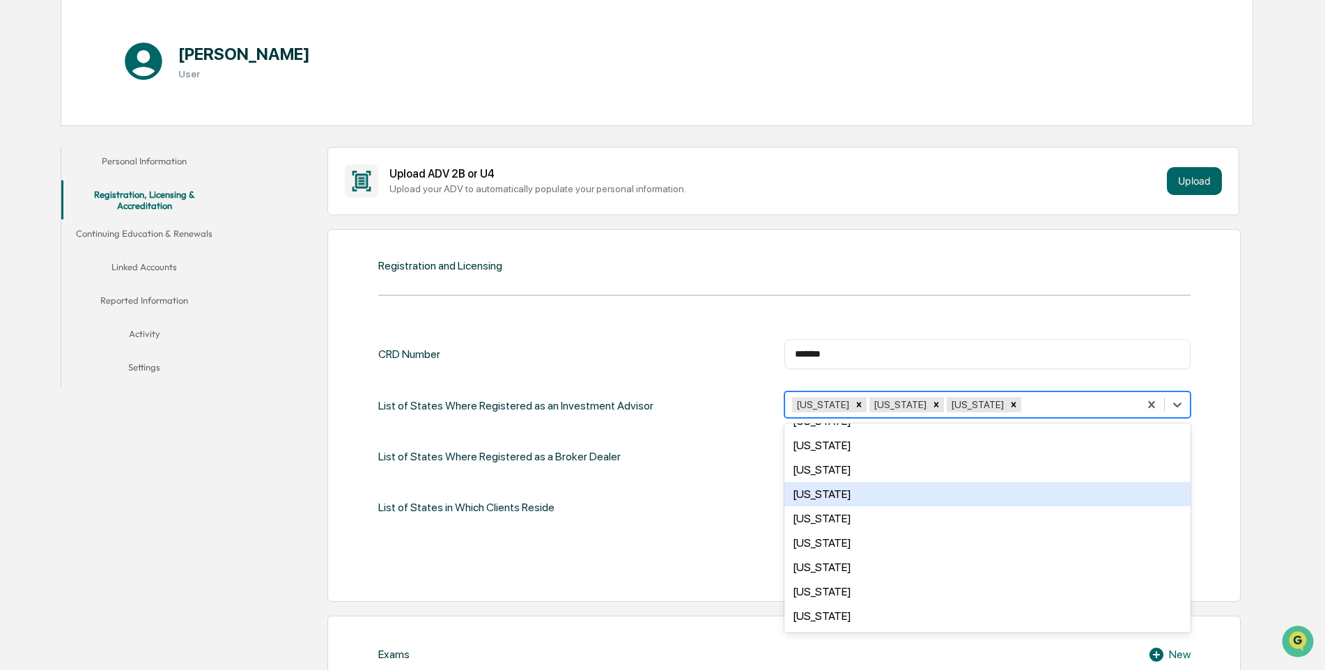
click at [813, 489] on div "Idaho" at bounding box center [987, 494] width 406 height 24
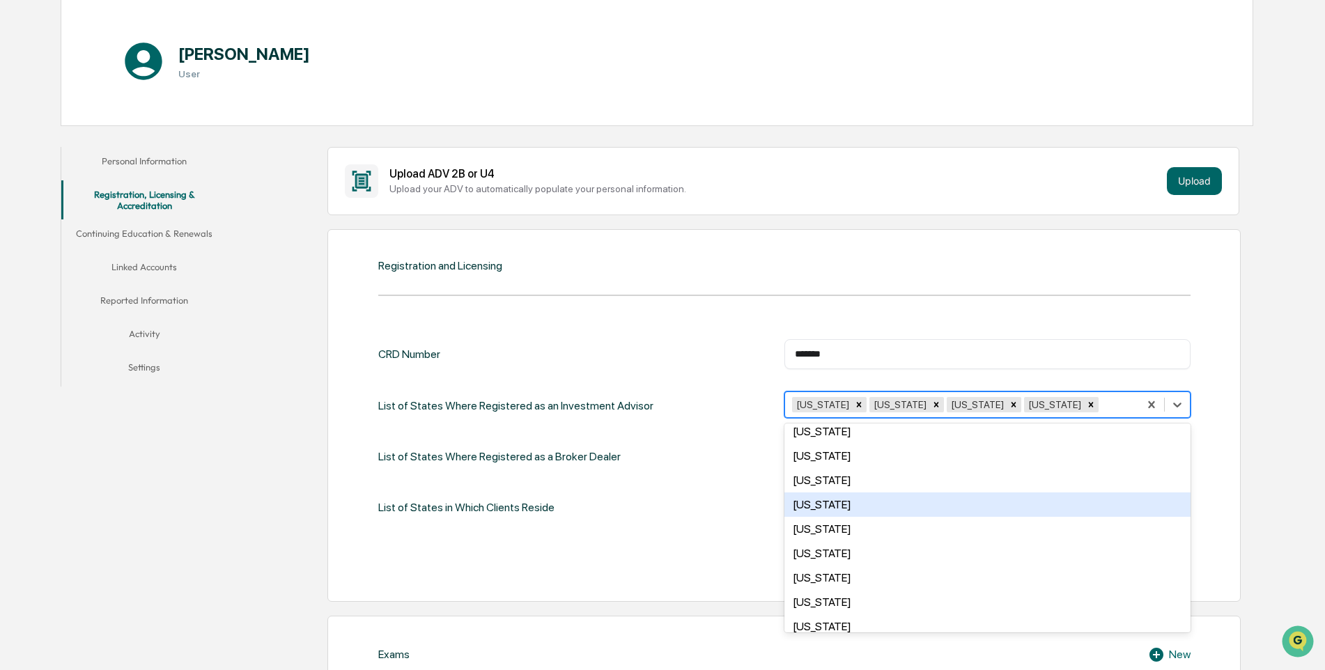
scroll to position [906, 0]
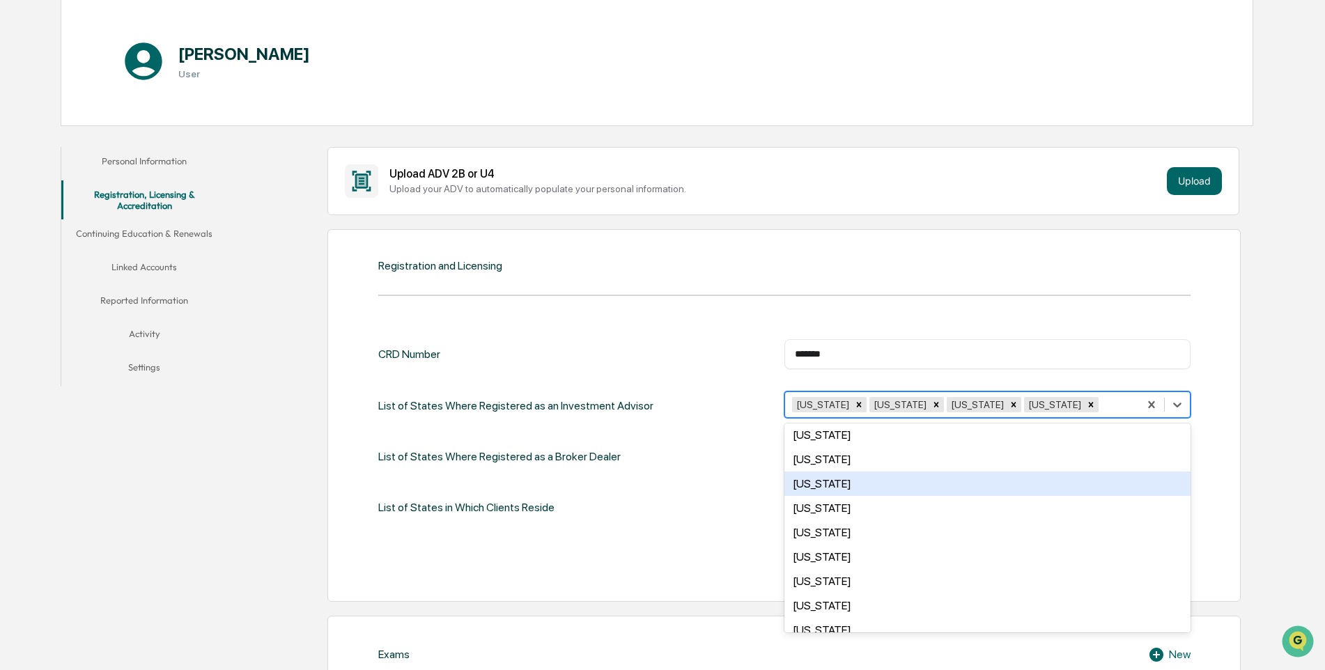
click at [828, 490] on div "Utah" at bounding box center [987, 484] width 406 height 24
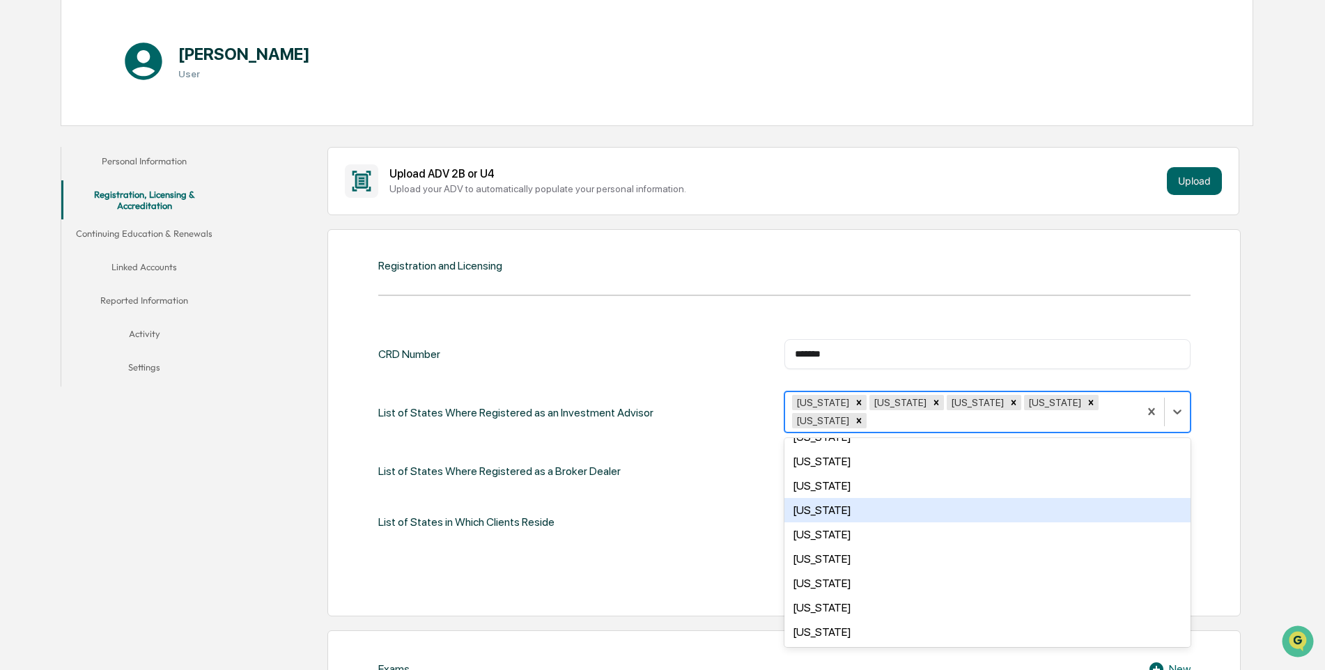
scroll to position [894, 0]
click at [1203, 459] on div "Registration and Licensing CRD Number ******* ​ List of States Where Registered…" at bounding box center [783, 422] width 913 height 387
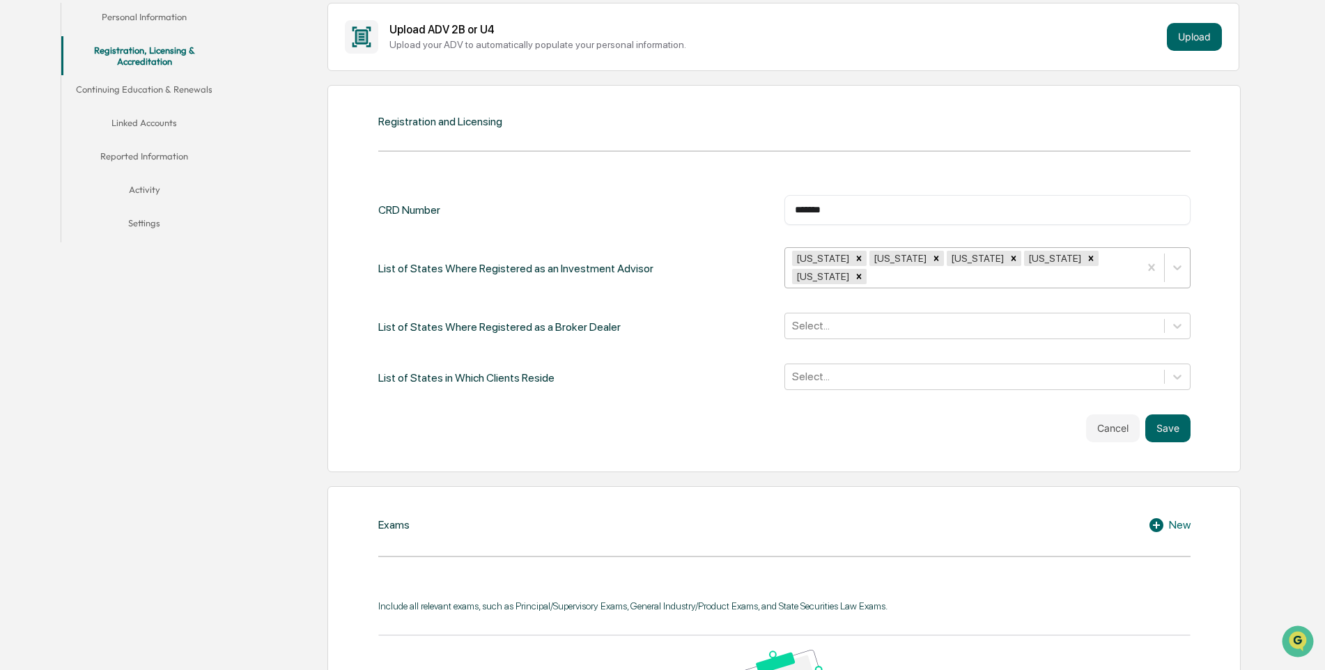
scroll to position [279, 0]
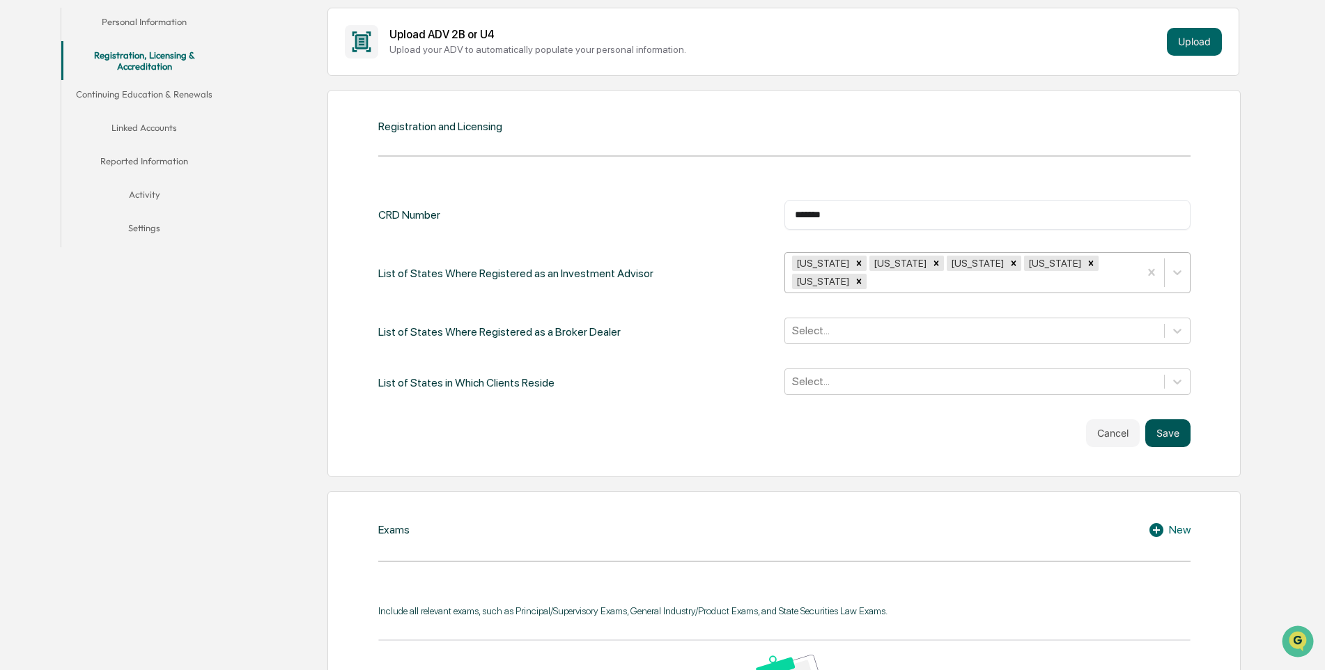
click at [1172, 421] on button "Save" at bounding box center [1167, 433] width 45 height 28
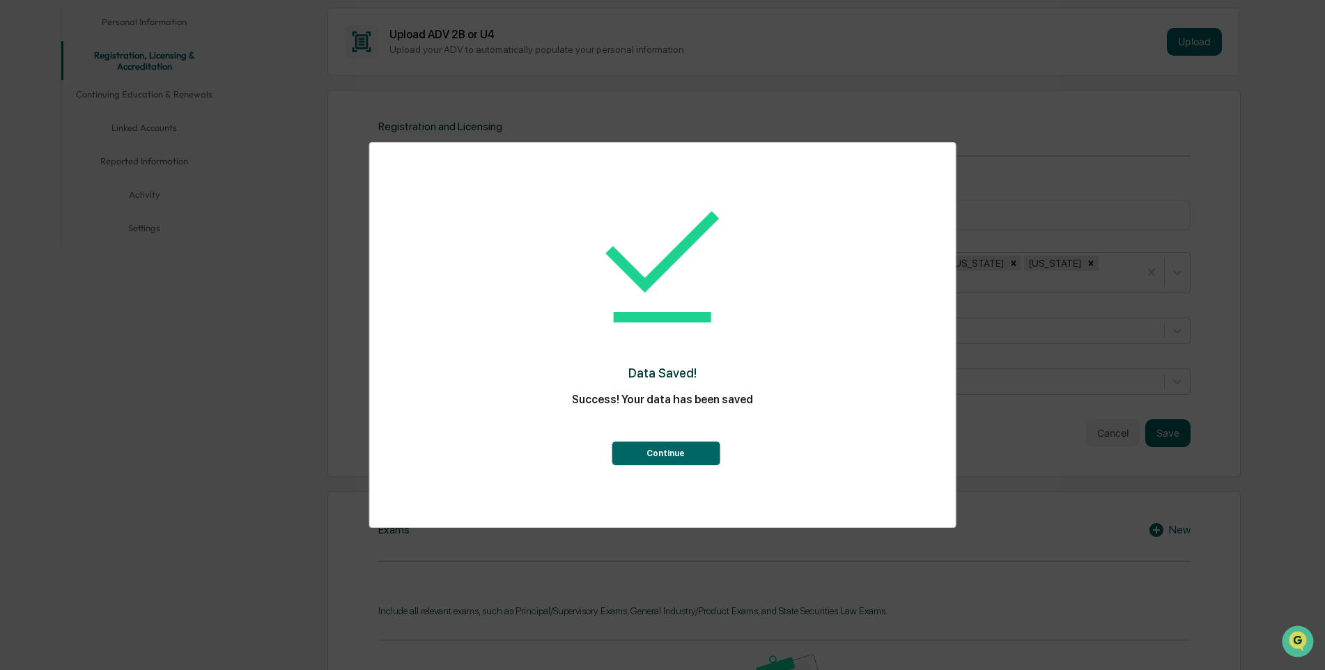
click at [688, 455] on button "Continue" at bounding box center [666, 454] width 108 height 24
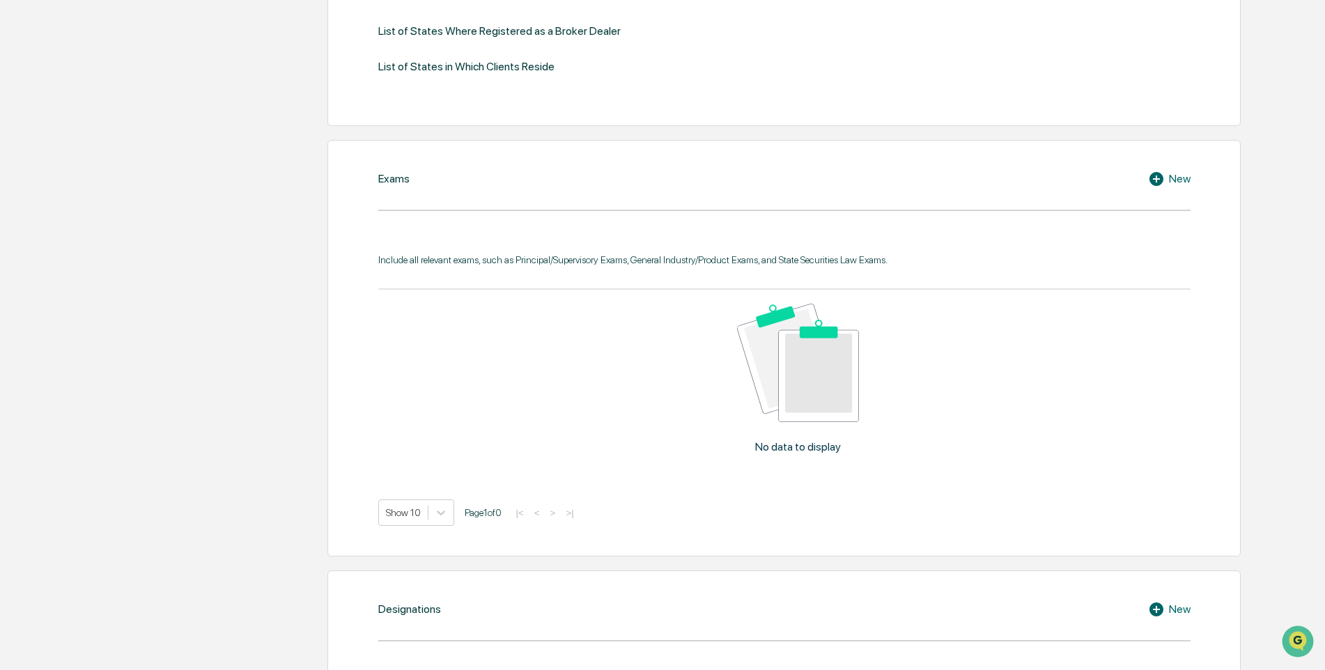
scroll to position [557, 0]
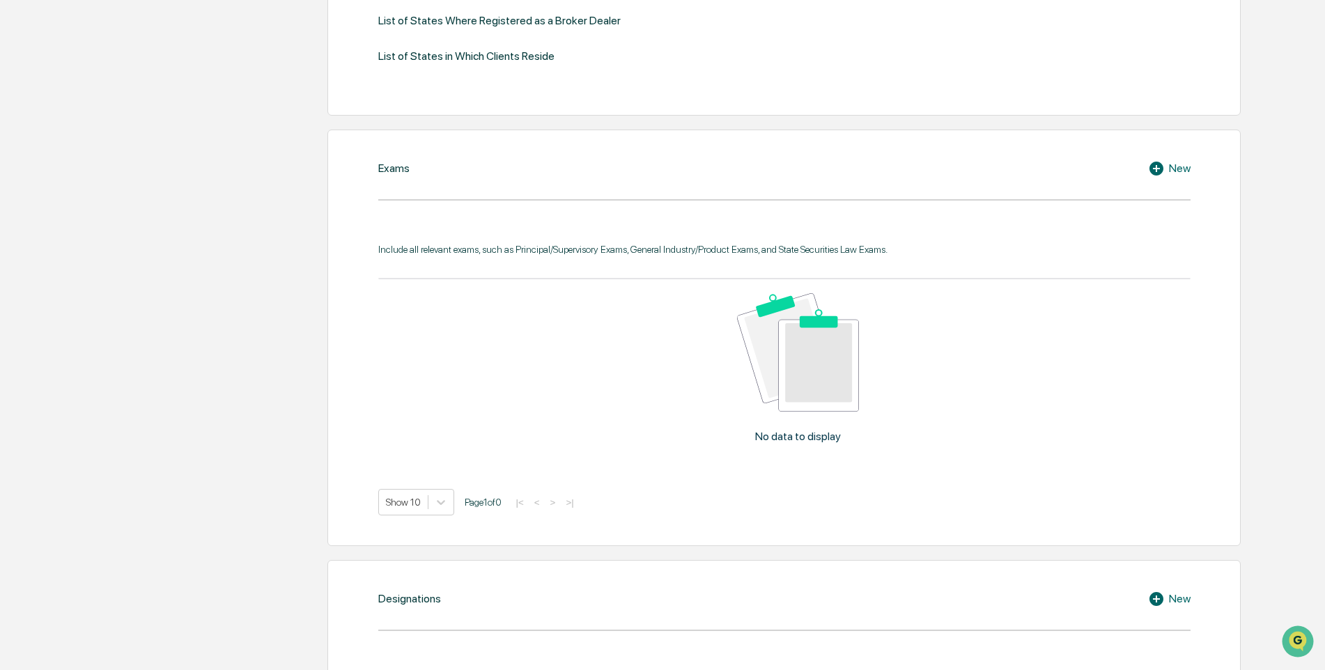
click at [1178, 167] on div "New" at bounding box center [1169, 168] width 42 height 17
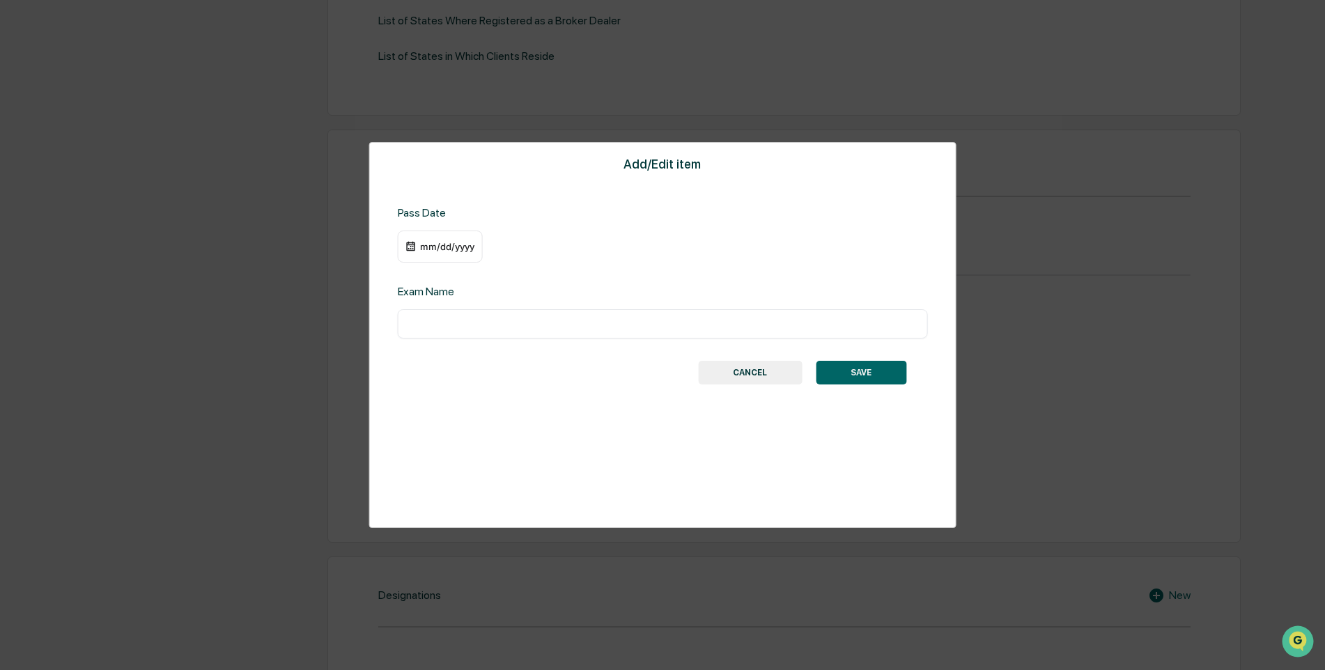
click at [750, 372] on button "CANCEL" at bounding box center [750, 373] width 104 height 24
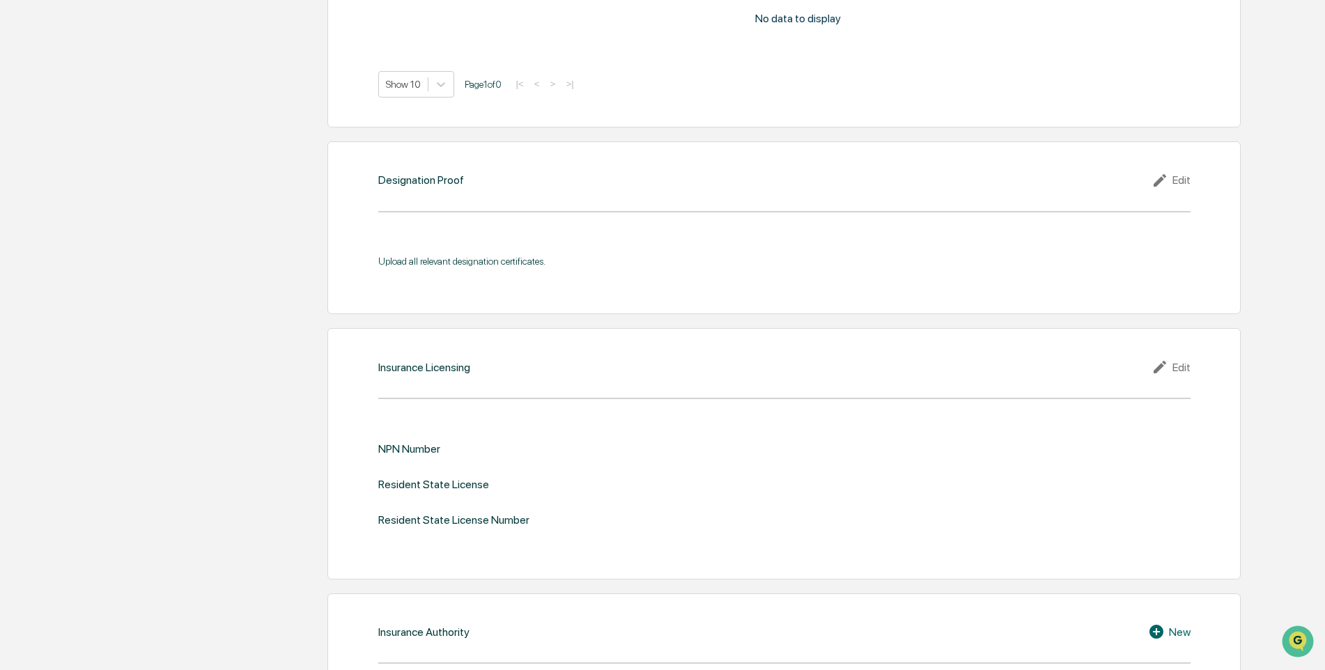
scroll to position [1393, 0]
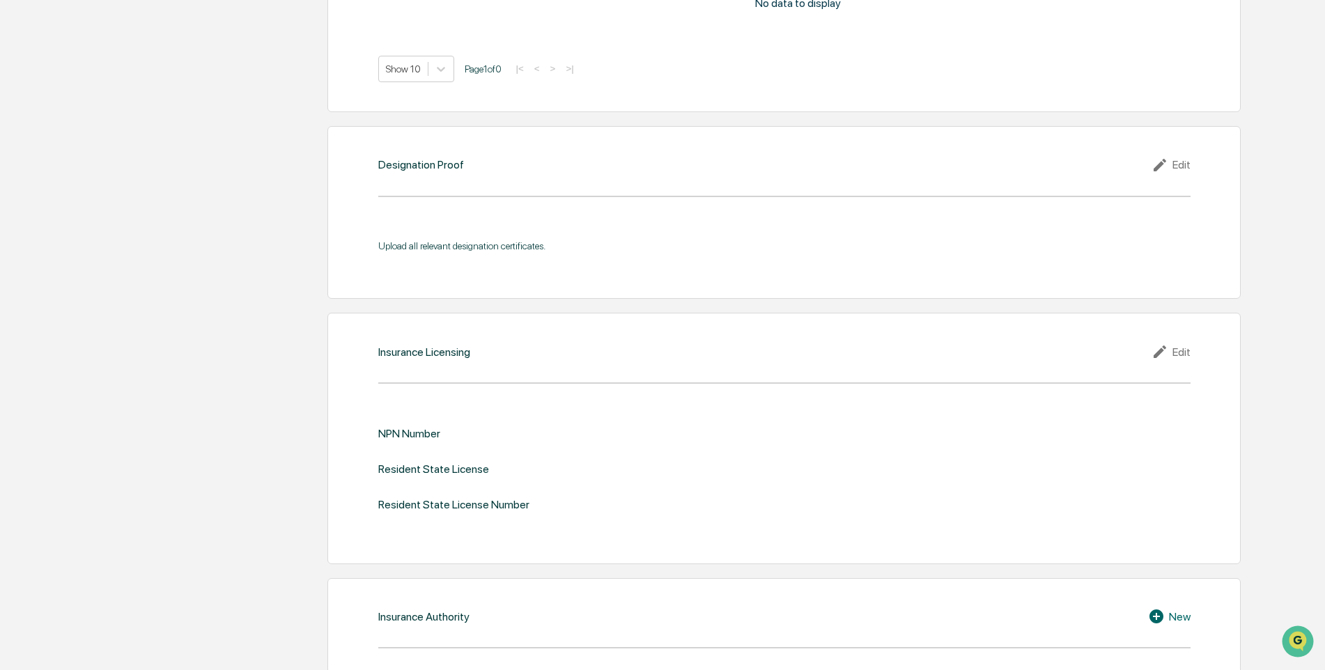
click at [1184, 353] on div "Edit" at bounding box center [1170, 351] width 39 height 17
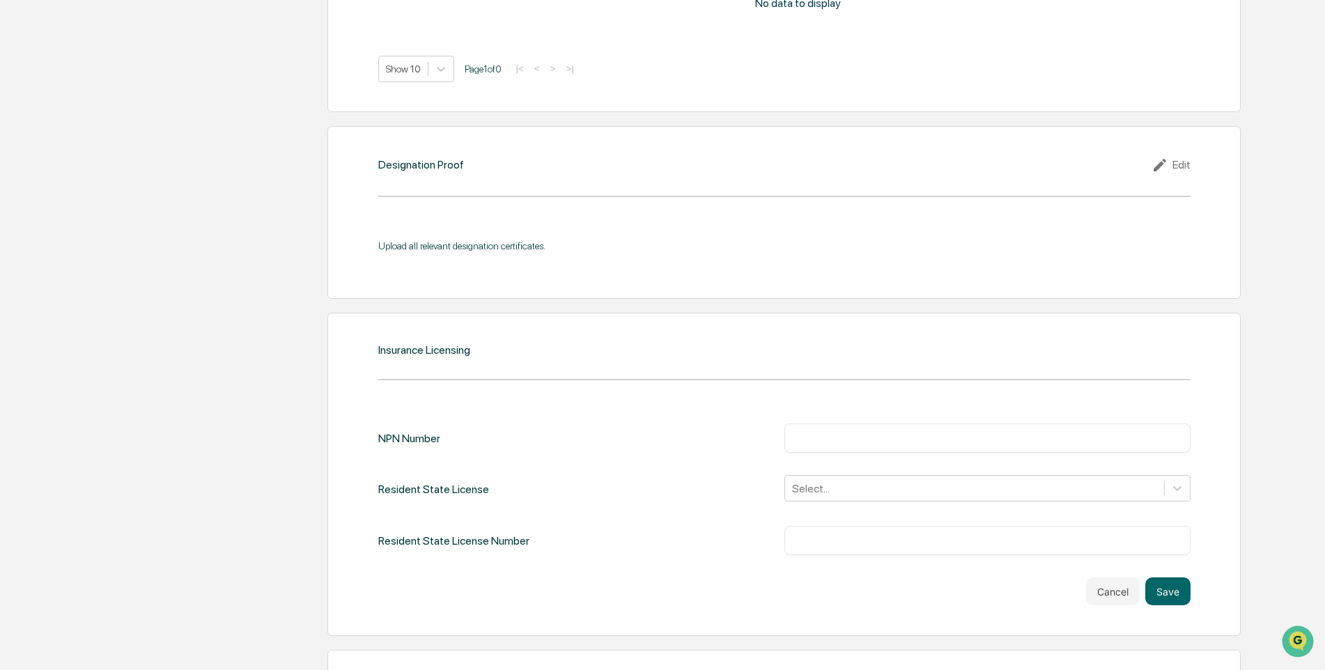
click at [802, 435] on input "text" at bounding box center [987, 438] width 385 height 14
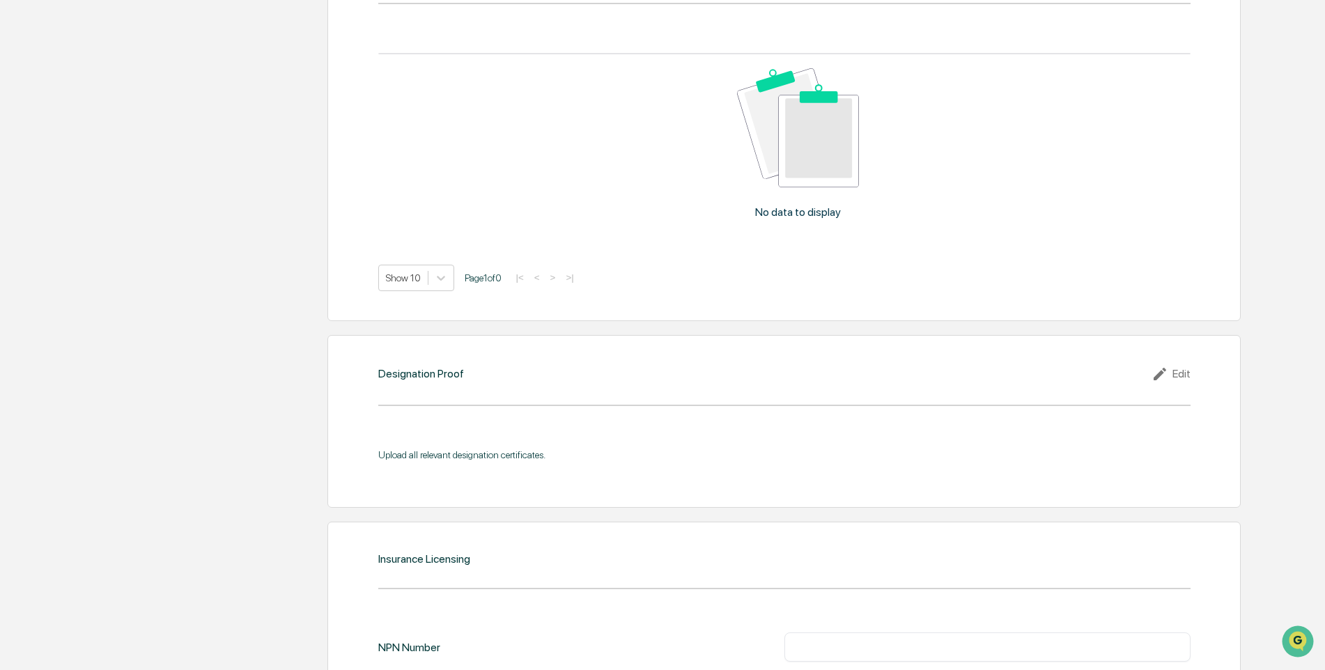
scroll to position [1672, 0]
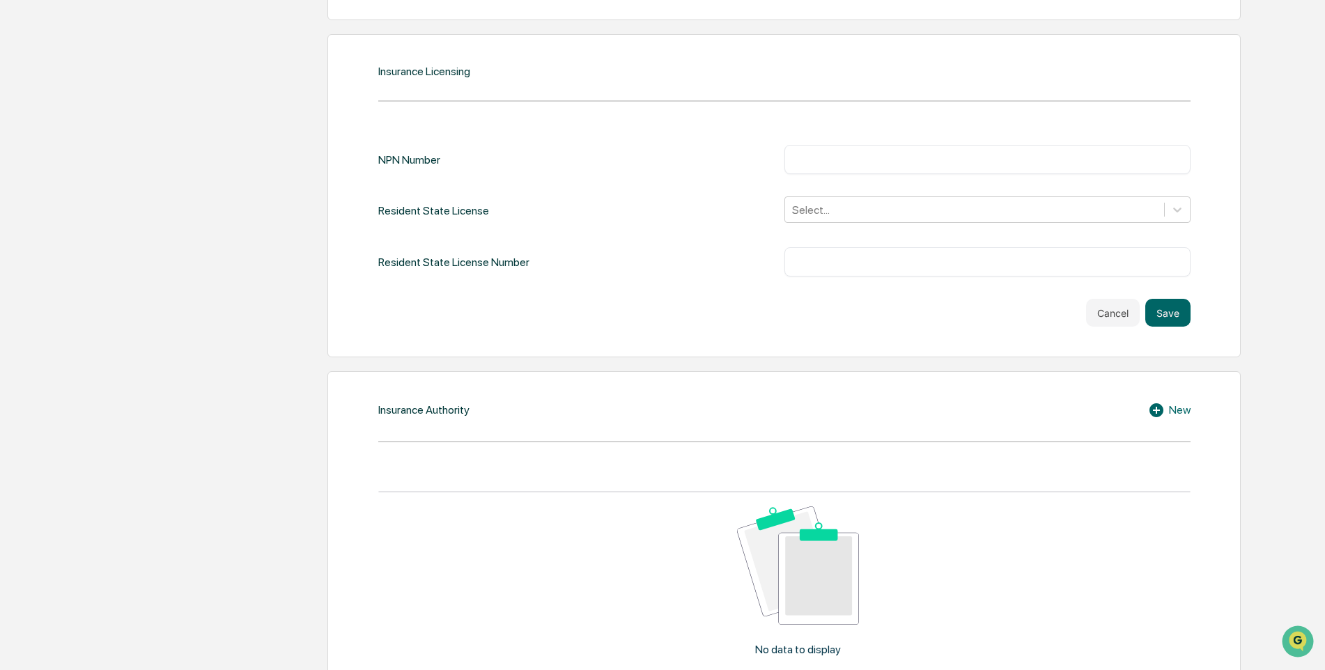
click at [839, 162] on input "text" at bounding box center [987, 160] width 385 height 14
type input "*******"
click at [1174, 209] on icon at bounding box center [1177, 210] width 8 height 5
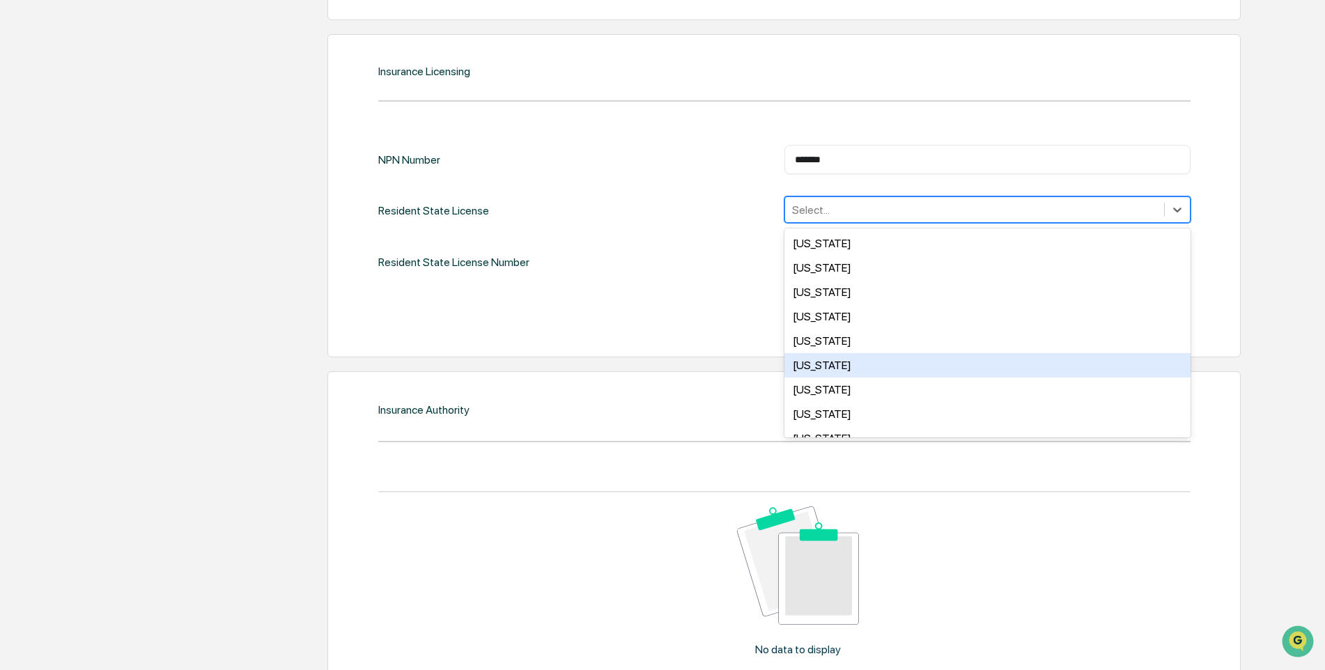
click at [816, 366] on div "Colorado" at bounding box center [987, 365] width 406 height 24
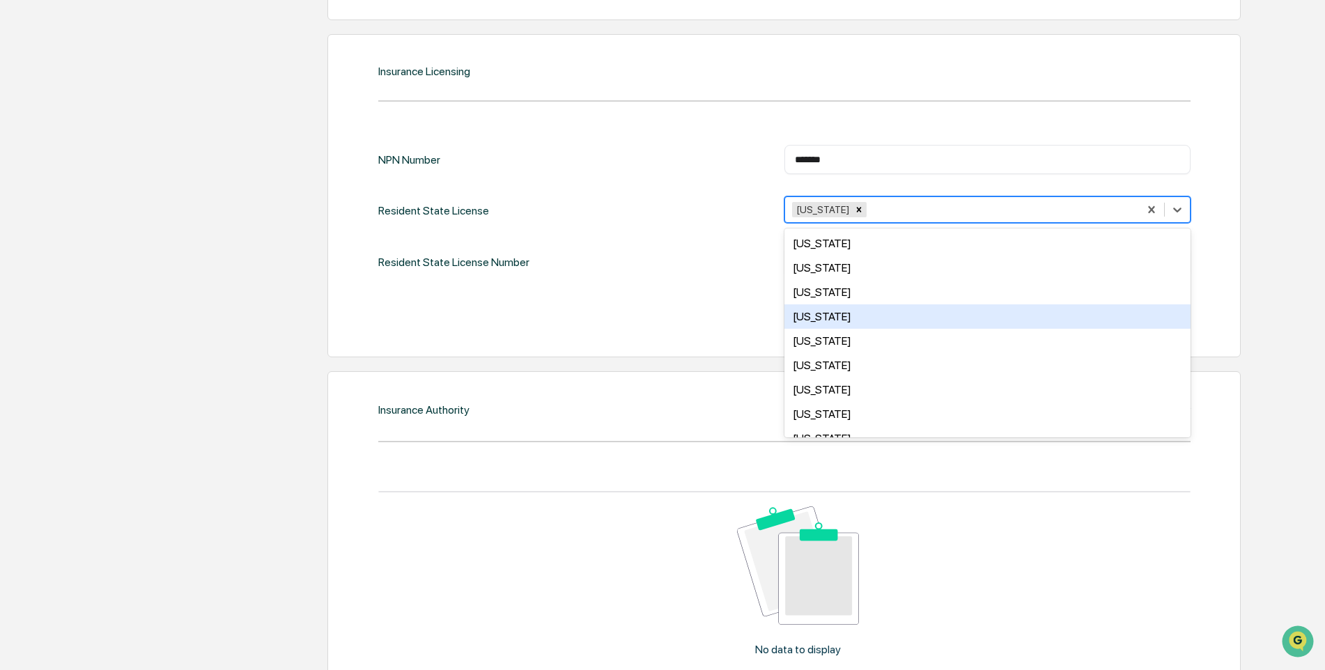
click at [641, 312] on div "Cancel Save" at bounding box center [784, 313] width 812 height 28
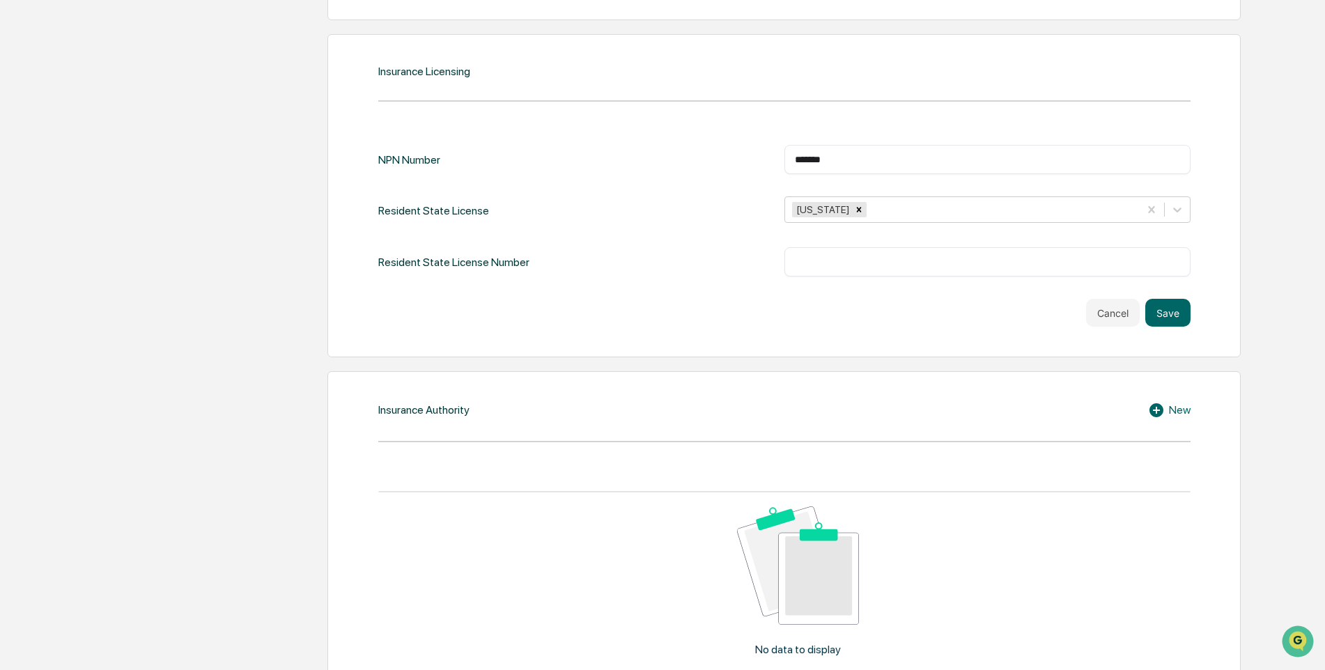
click at [812, 261] on input "text" at bounding box center [987, 262] width 385 height 14
type input "******"
click at [1173, 318] on button "Save" at bounding box center [1167, 313] width 45 height 28
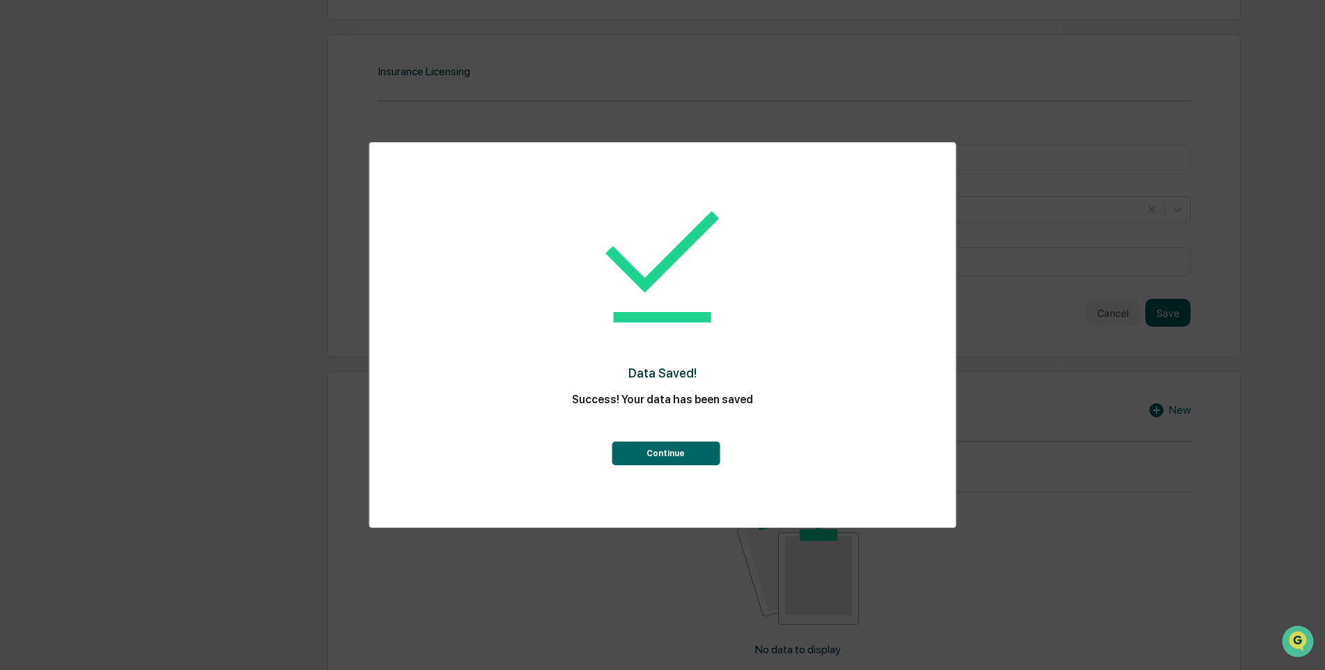
click at [665, 456] on button "Continue" at bounding box center [666, 454] width 108 height 24
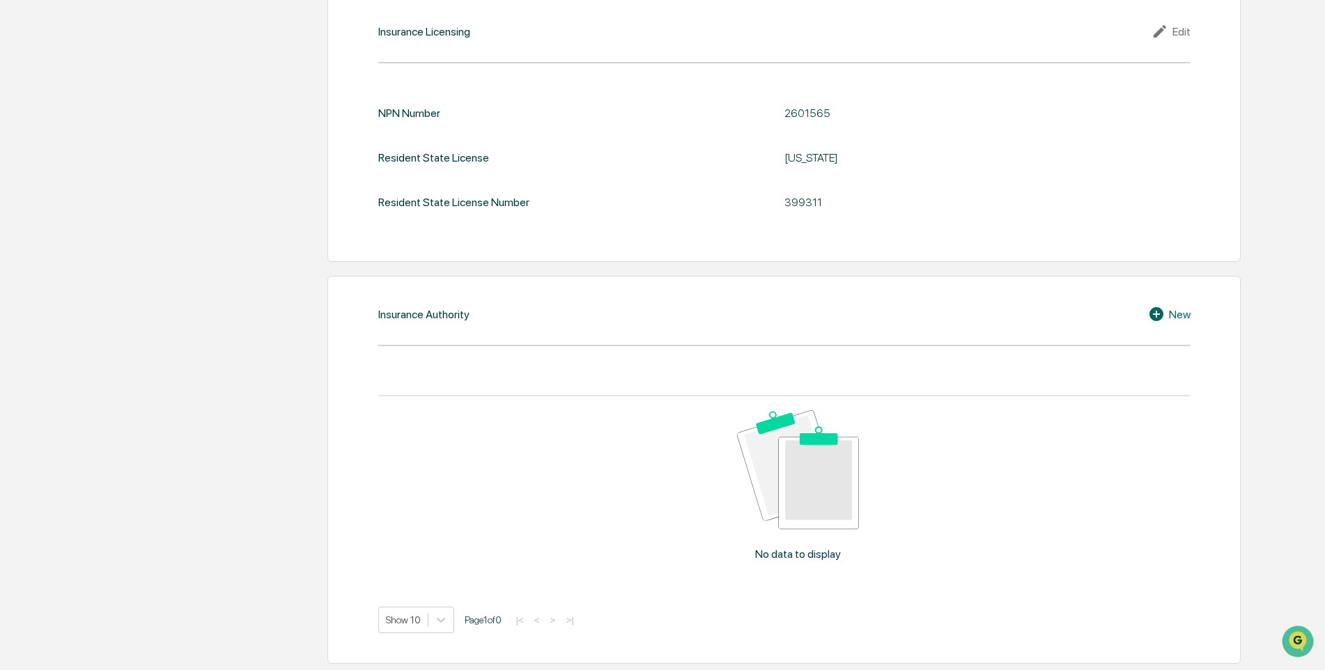
scroll to position [1714, 0]
click at [1182, 316] on div "New" at bounding box center [1169, 313] width 42 height 17
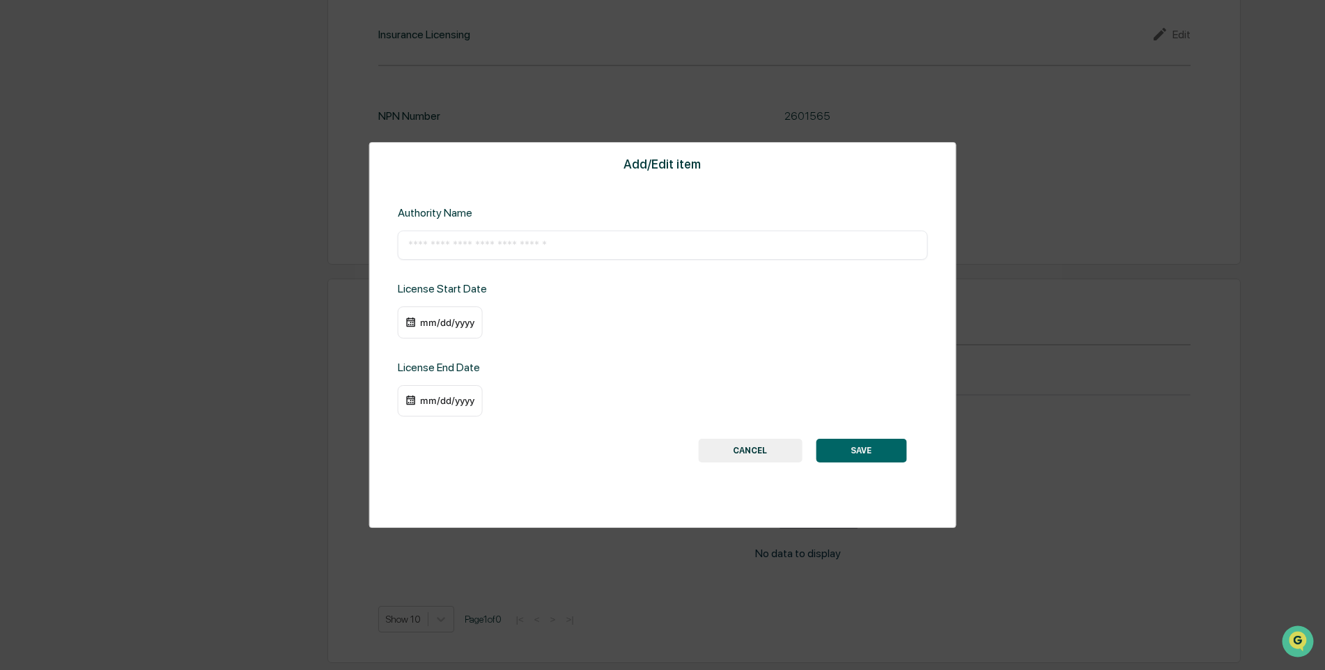
click at [740, 451] on button "CANCEL" at bounding box center [750, 451] width 104 height 24
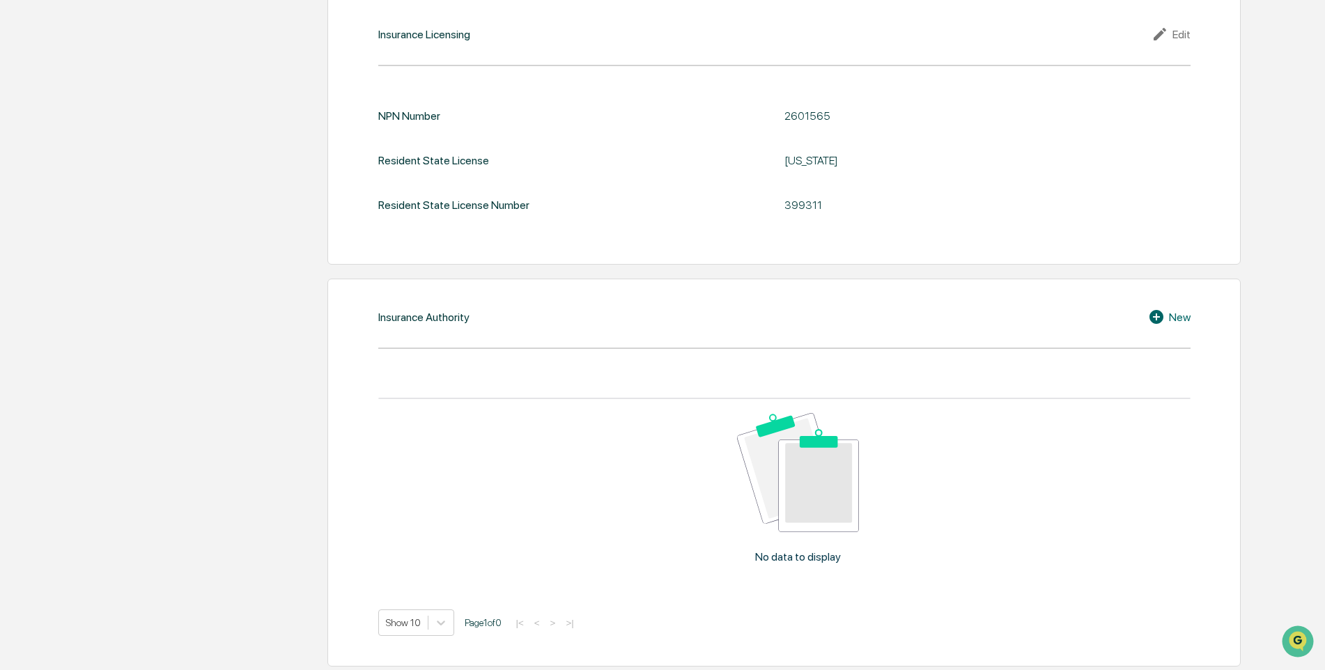
click at [1168, 315] on div "New" at bounding box center [1169, 317] width 42 height 17
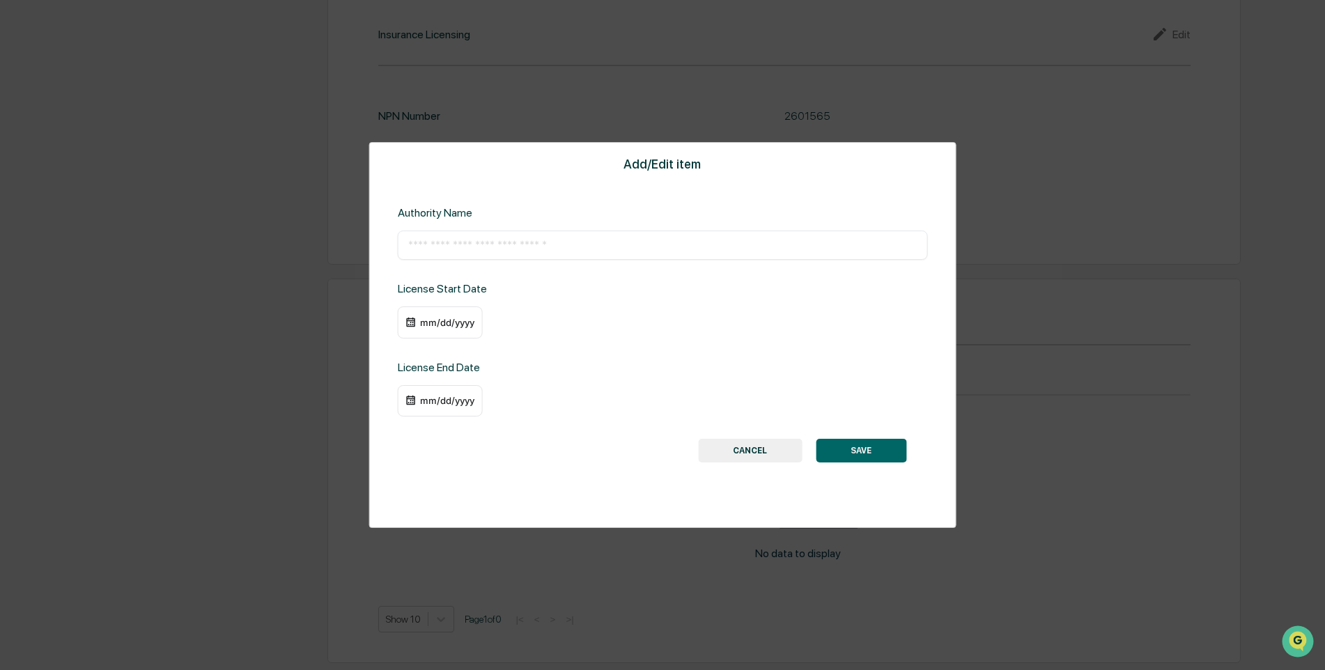
click at [766, 456] on button "CANCEL" at bounding box center [750, 451] width 104 height 24
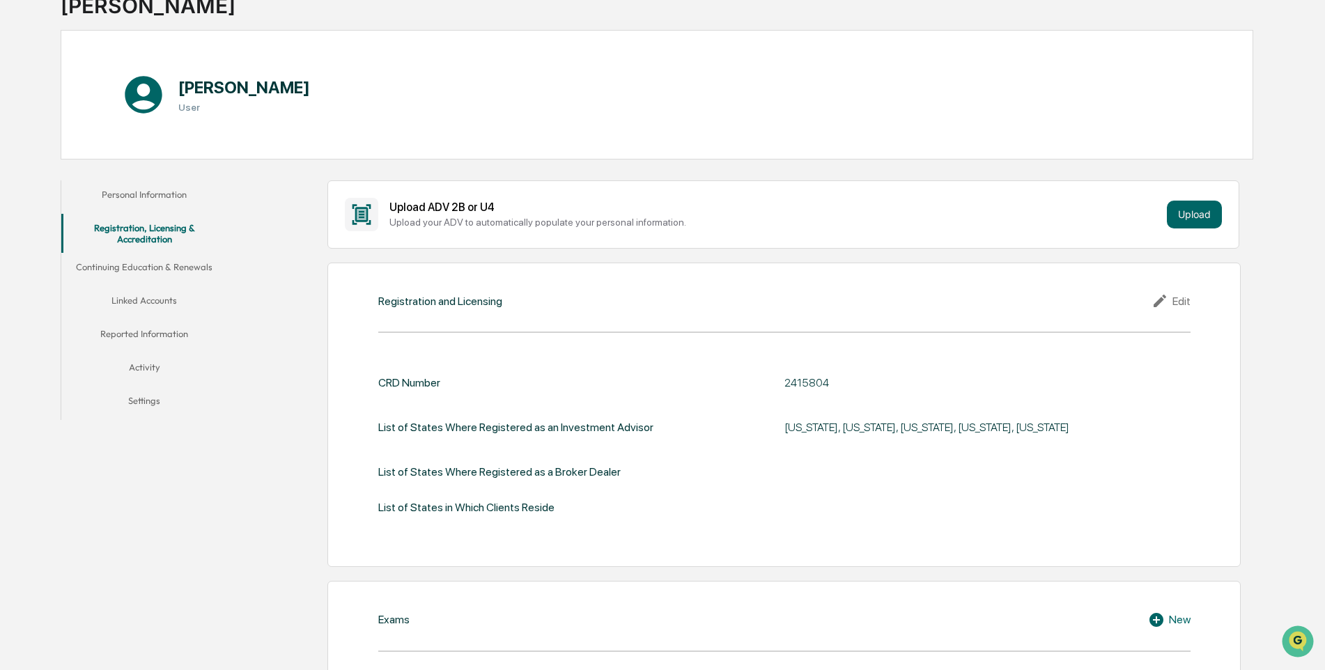
scroll to position [0, 0]
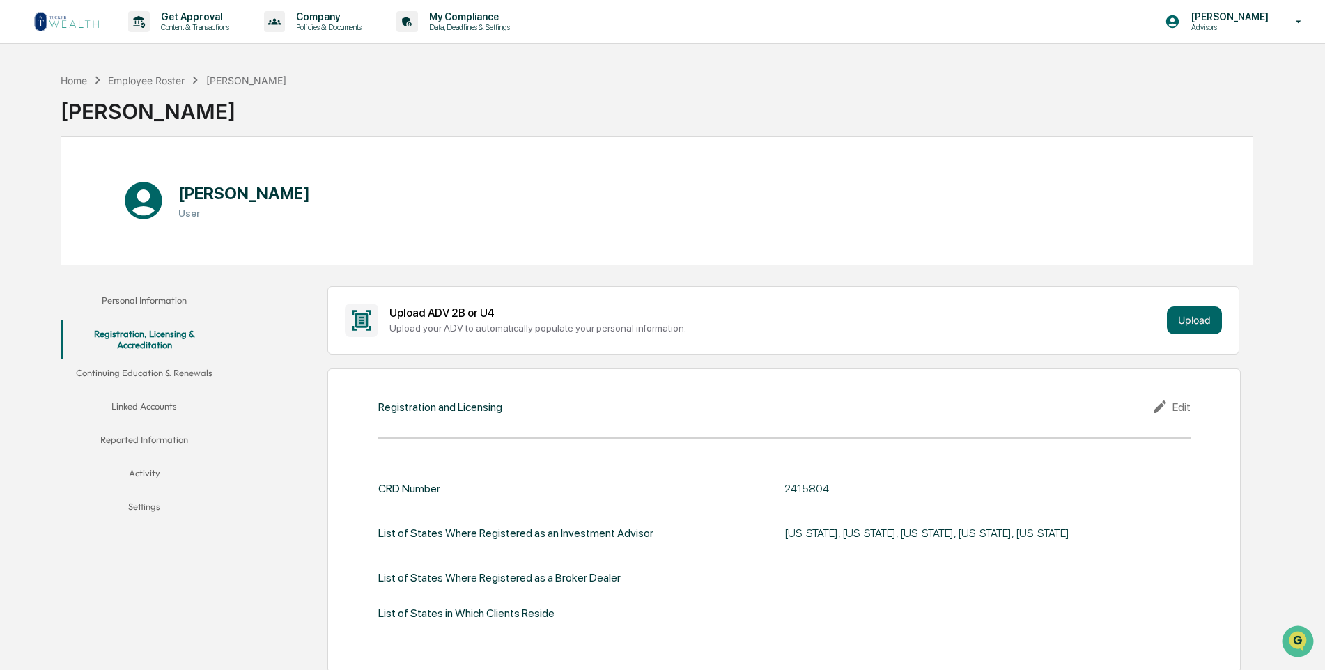
click at [140, 376] on button "Continuing Education & Renewals" at bounding box center [144, 375] width 166 height 33
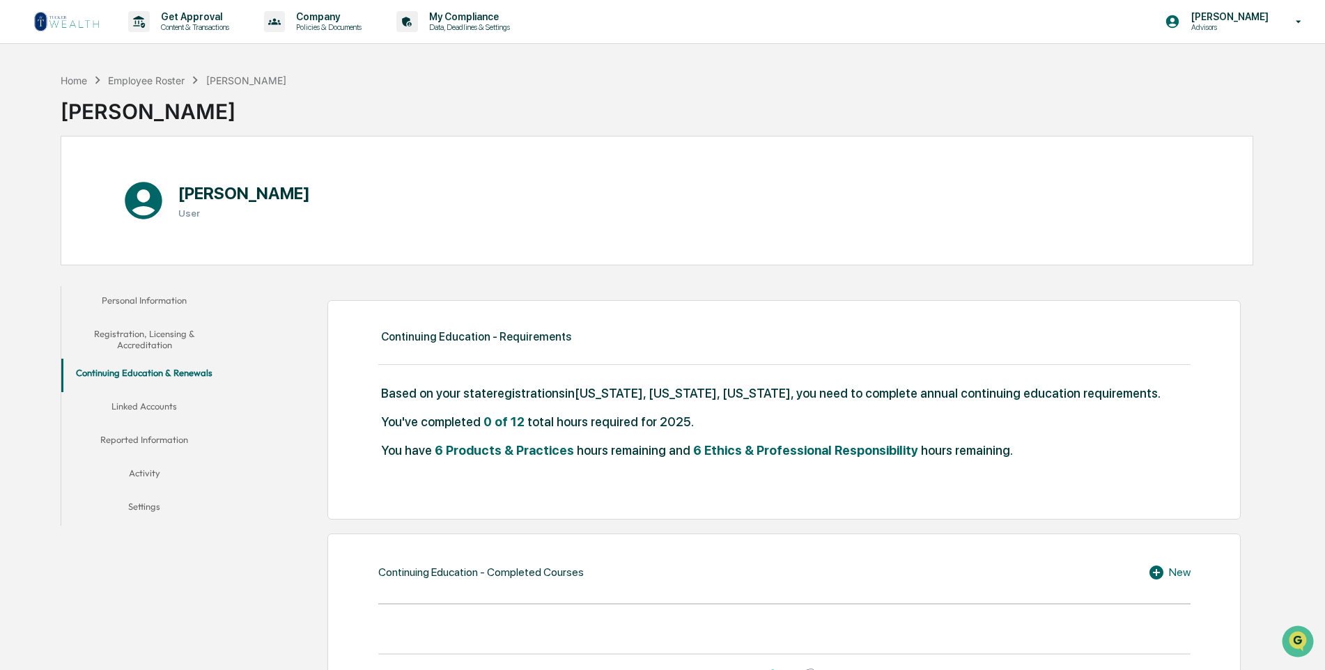
click at [141, 405] on button "Linked Accounts" at bounding box center [144, 408] width 166 height 33
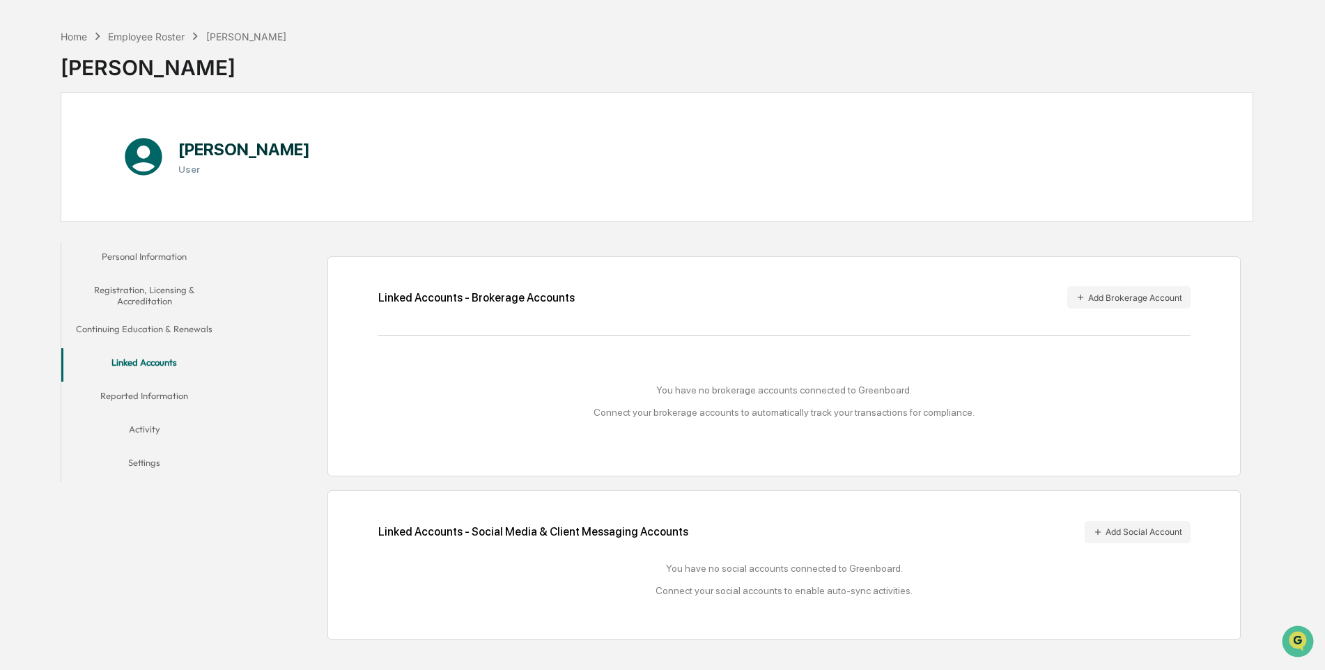
scroll to position [66, 0]
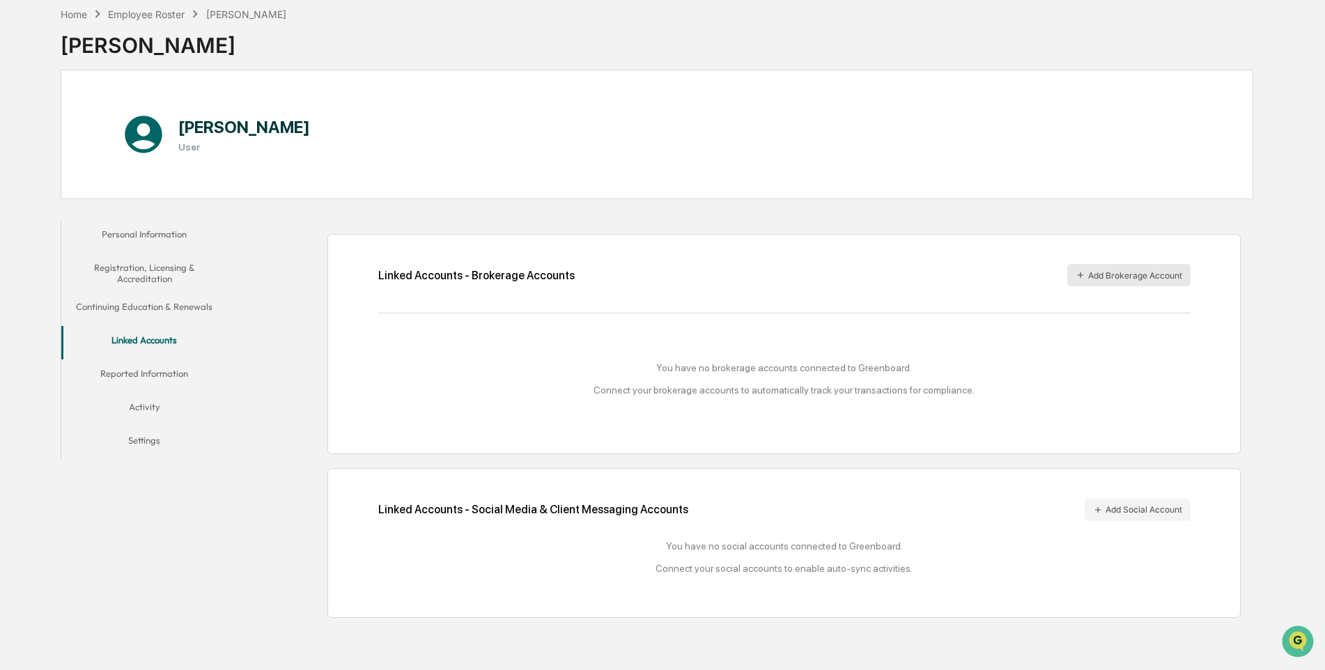
click at [1115, 277] on button "Add Brokerage Account" at bounding box center [1128, 275] width 123 height 22
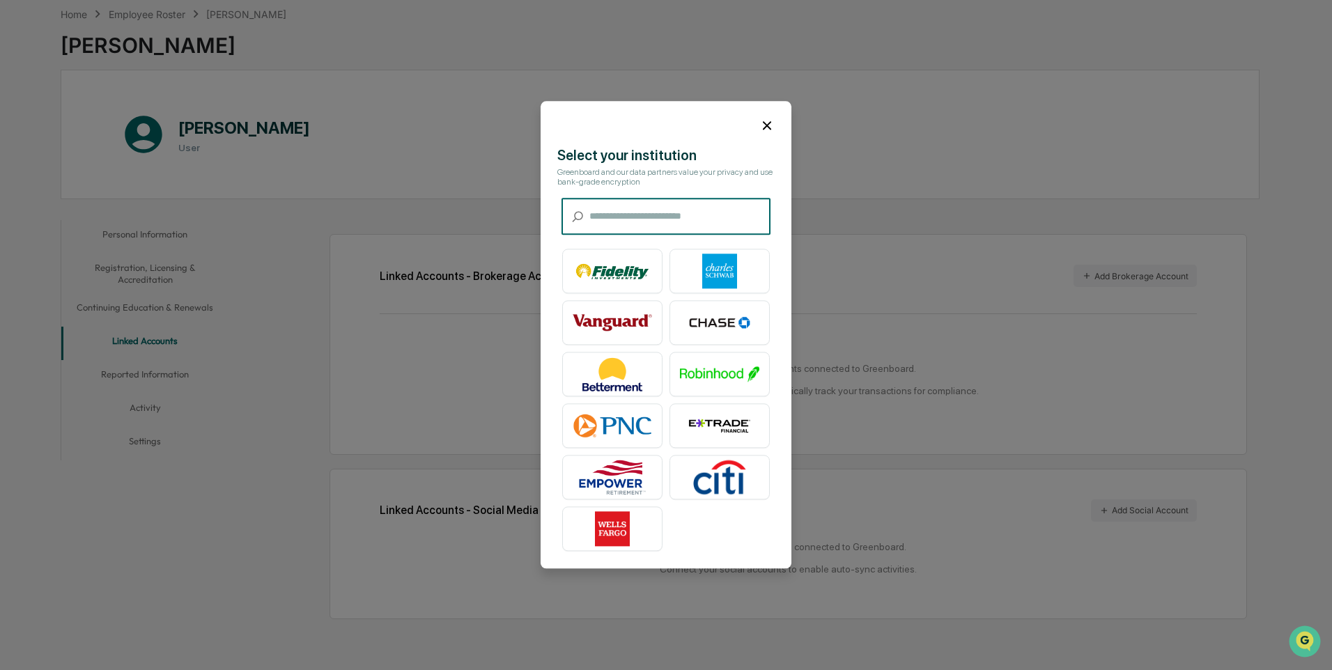
click at [617, 213] on input "text" at bounding box center [679, 217] width 181 height 37
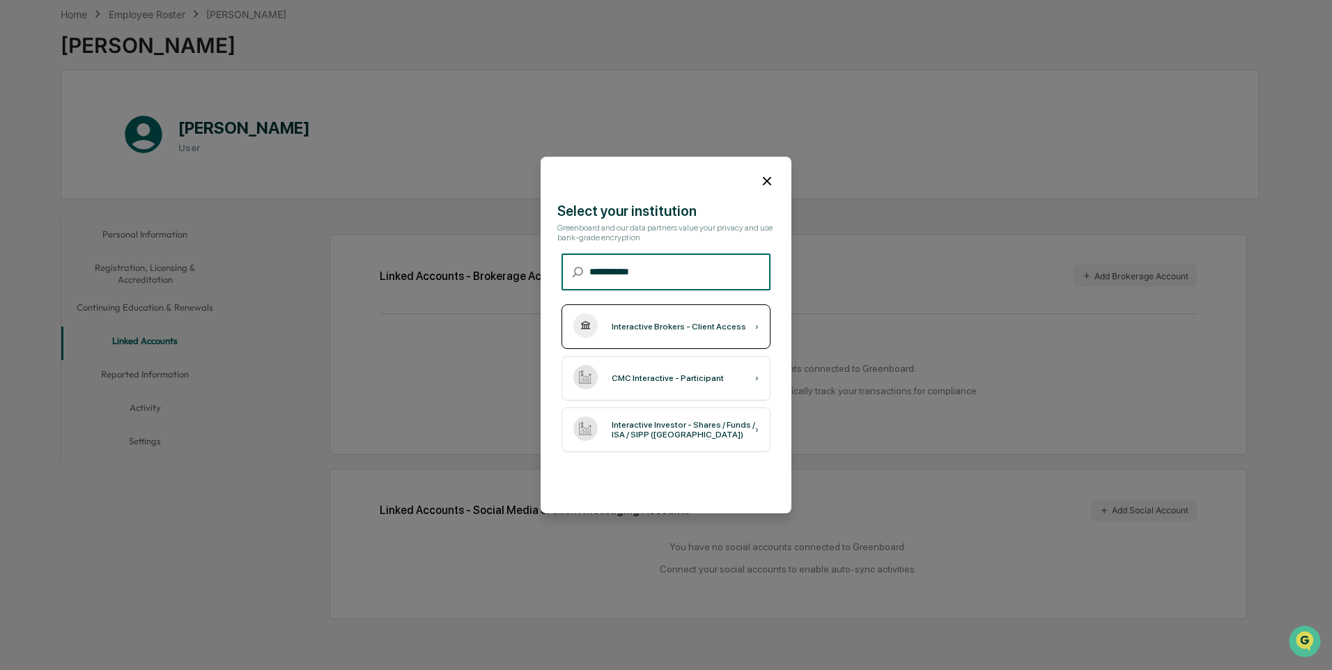
type input "**********"
click at [647, 333] on div "Interactive Brokers - Client Access ›" at bounding box center [665, 326] width 209 height 45
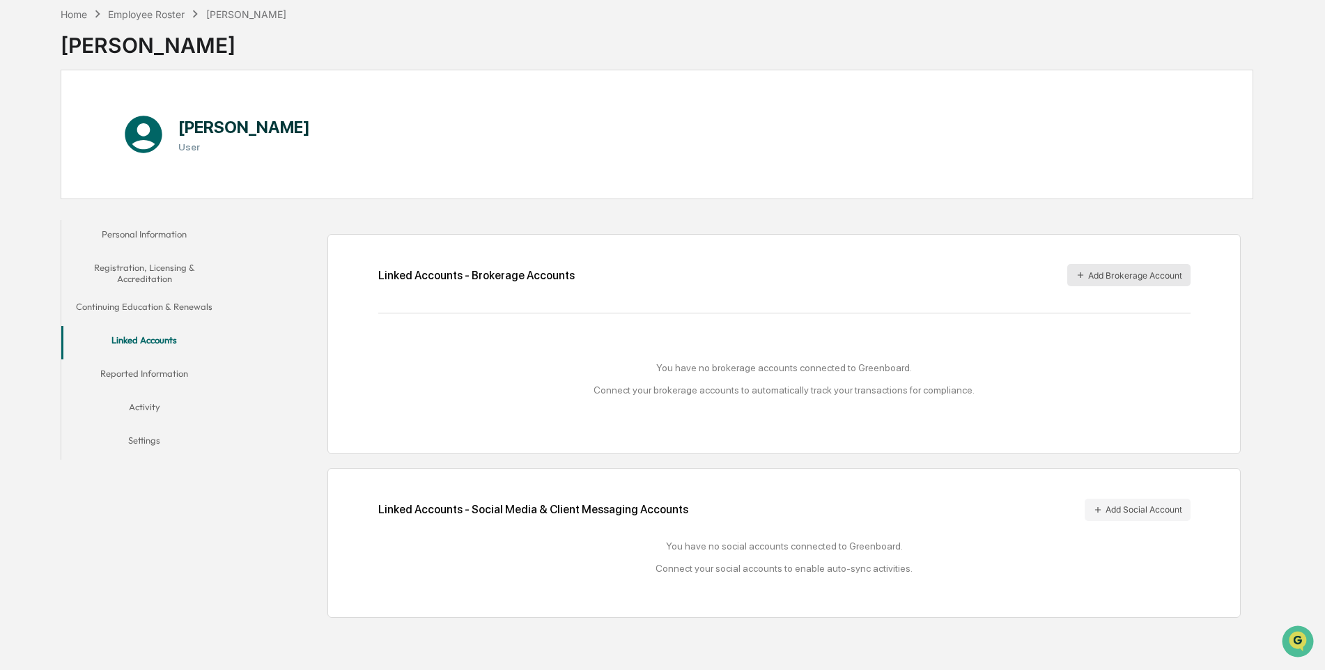
click at [1142, 276] on button "Add Brokerage Account" at bounding box center [1128, 275] width 123 height 22
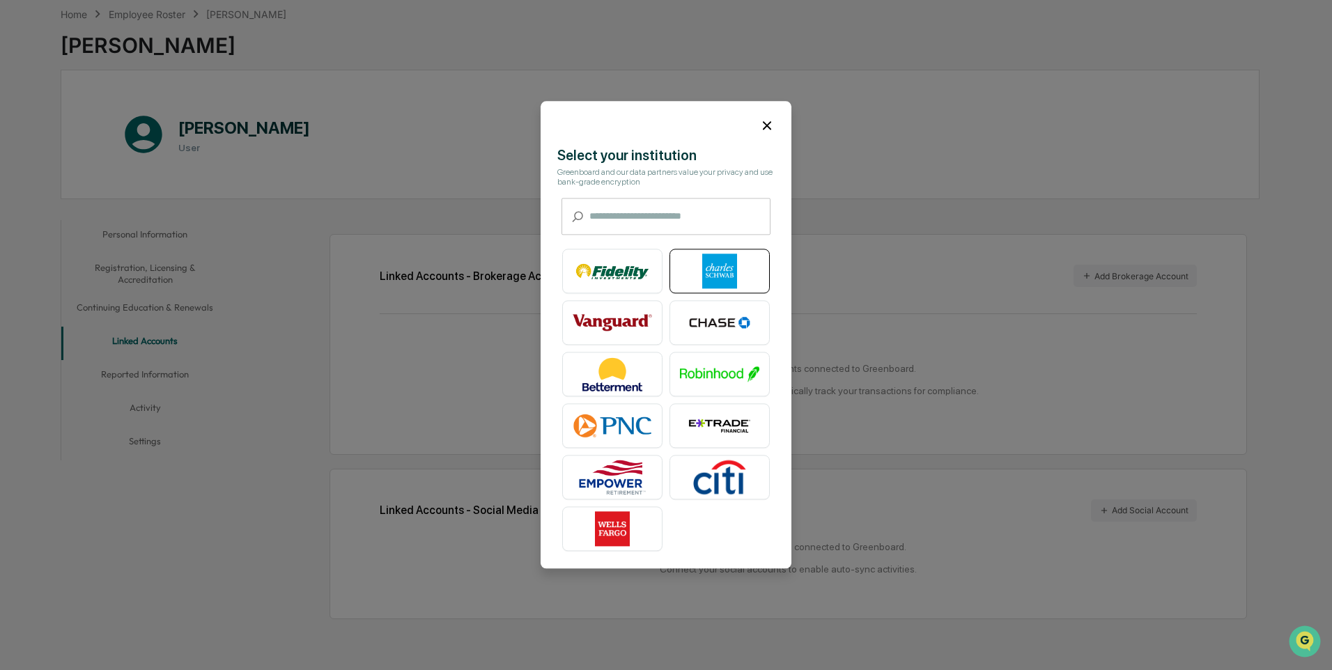
click at [727, 263] on img at bounding box center [719, 271] width 79 height 35
click at [724, 267] on img at bounding box center [719, 271] width 79 height 35
click at [596, 214] on input "text" at bounding box center [679, 217] width 181 height 37
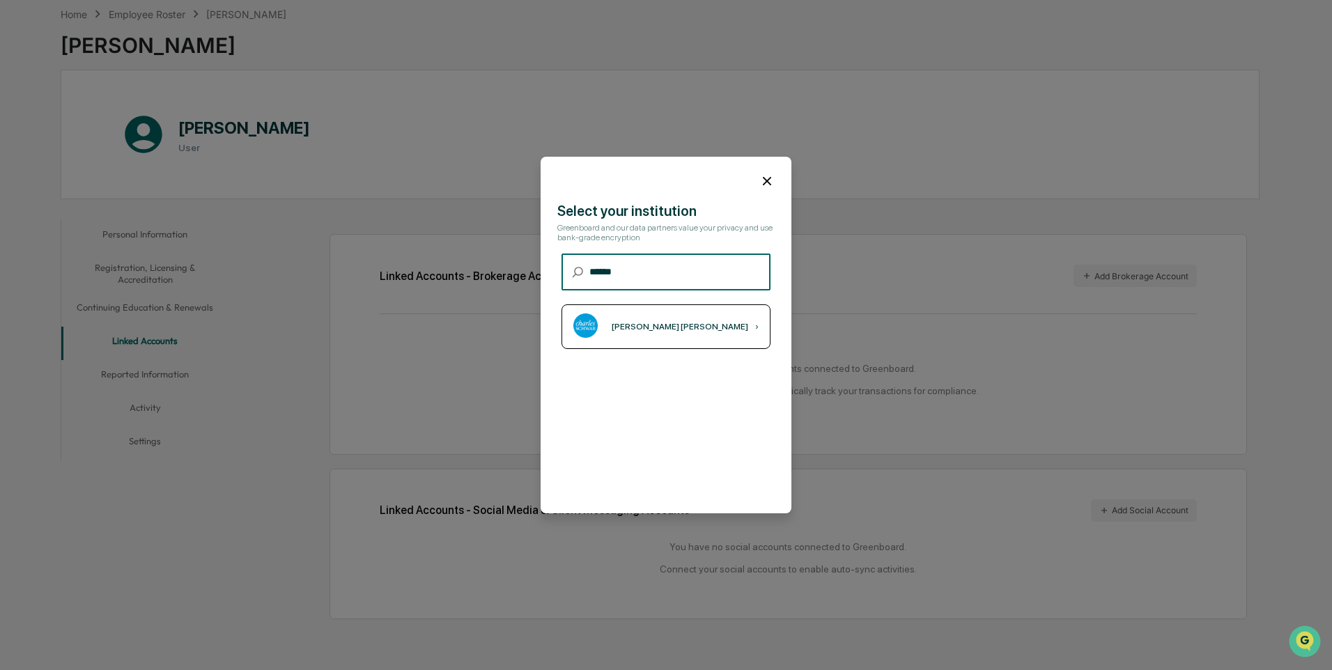
type input "******"
click at [649, 329] on div "Charles Schwab" at bounding box center [680, 327] width 137 height 10
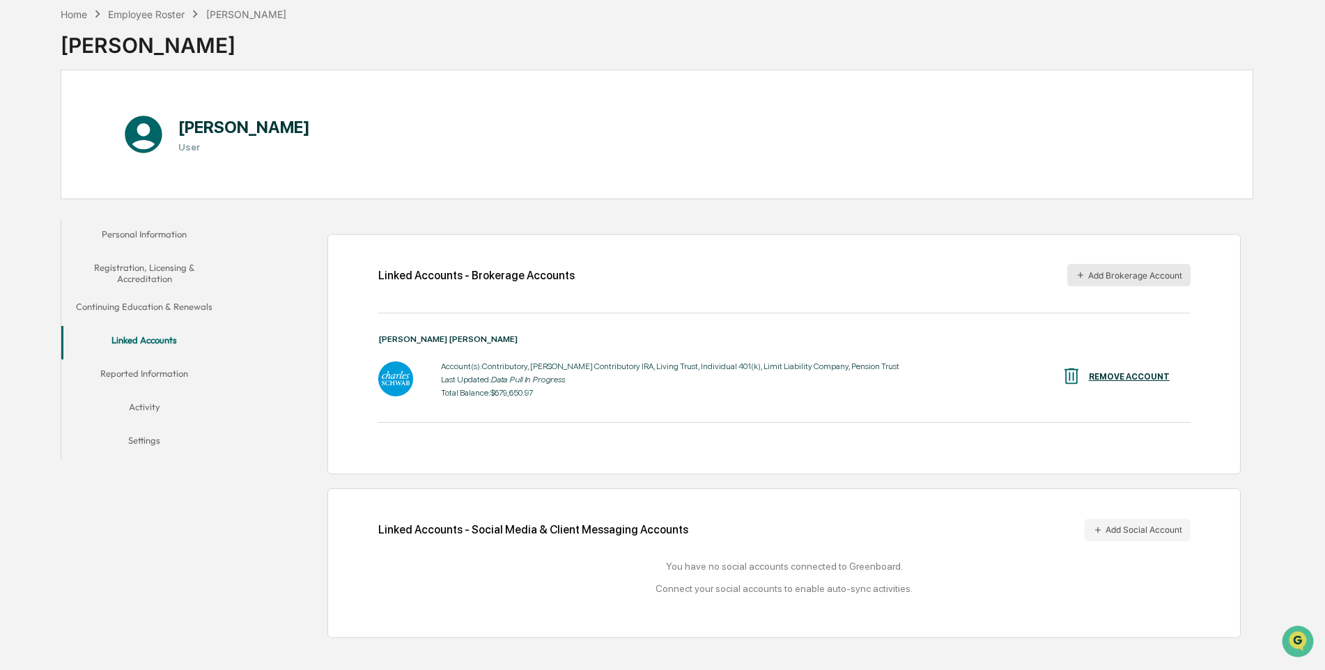
click at [1117, 272] on button "Add Brokerage Account" at bounding box center [1128, 275] width 123 height 22
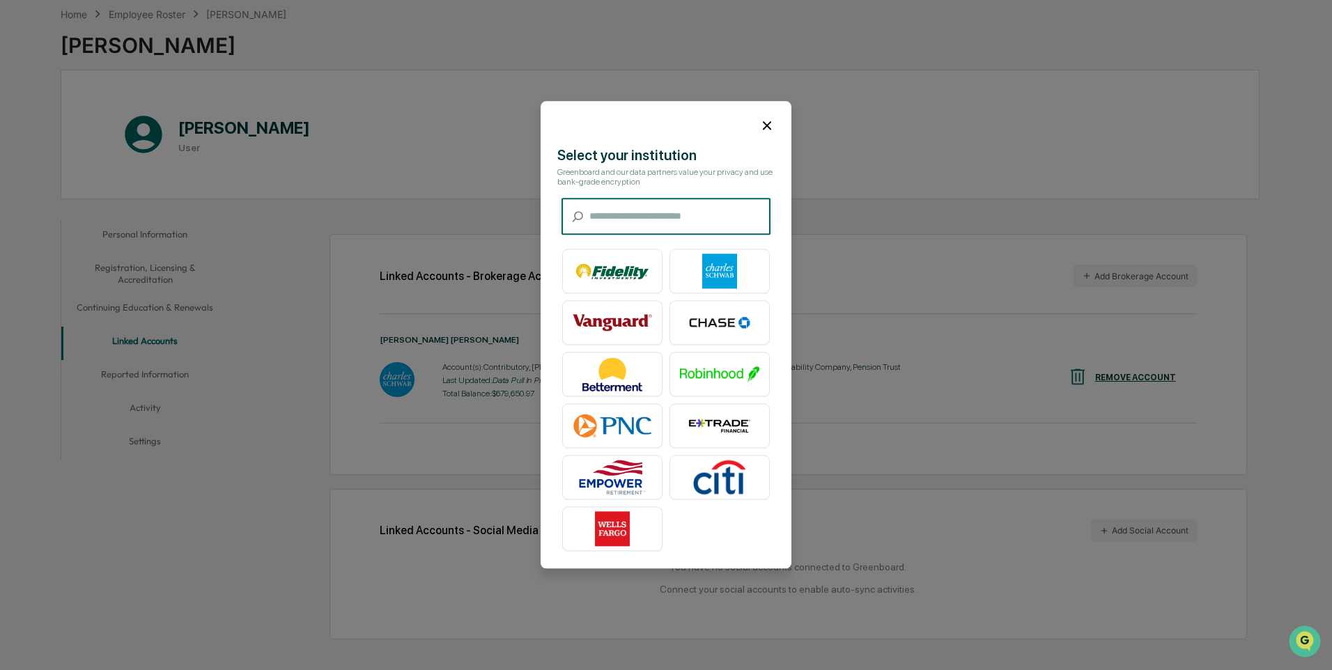
click at [637, 212] on input "text" at bounding box center [679, 217] width 181 height 37
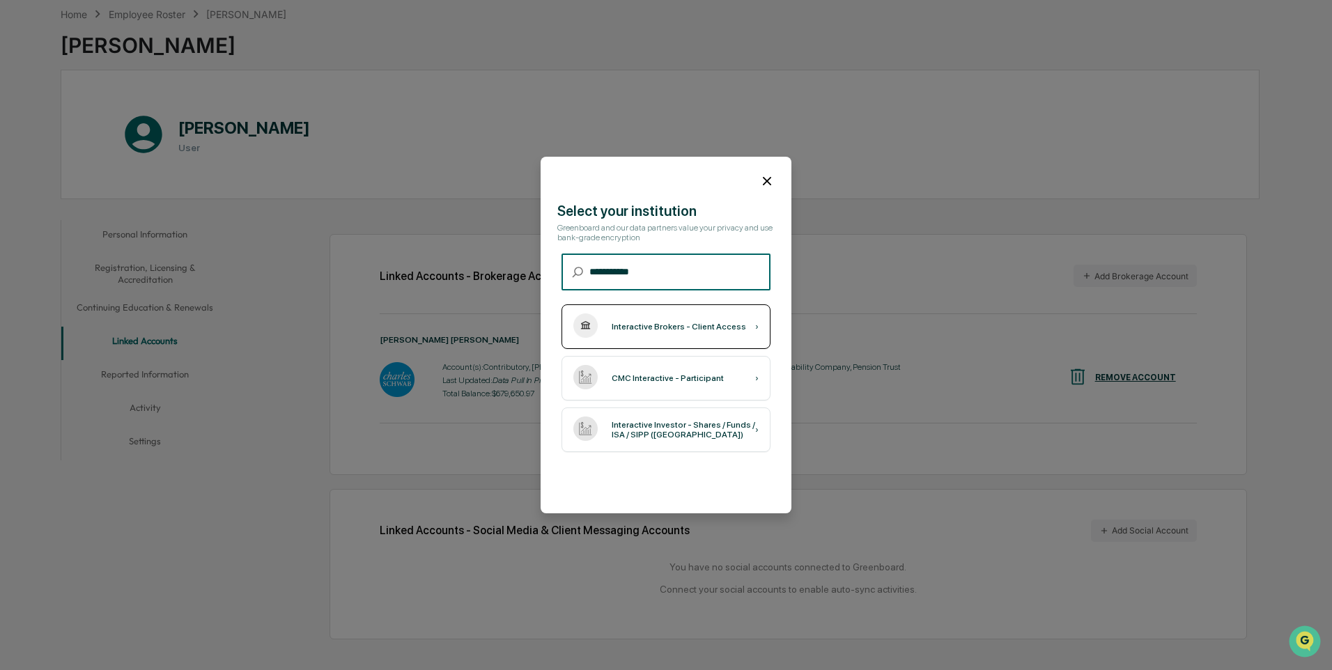
type input "**********"
click at [660, 330] on div "Interactive Brokers - Client Access" at bounding box center [679, 327] width 134 height 10
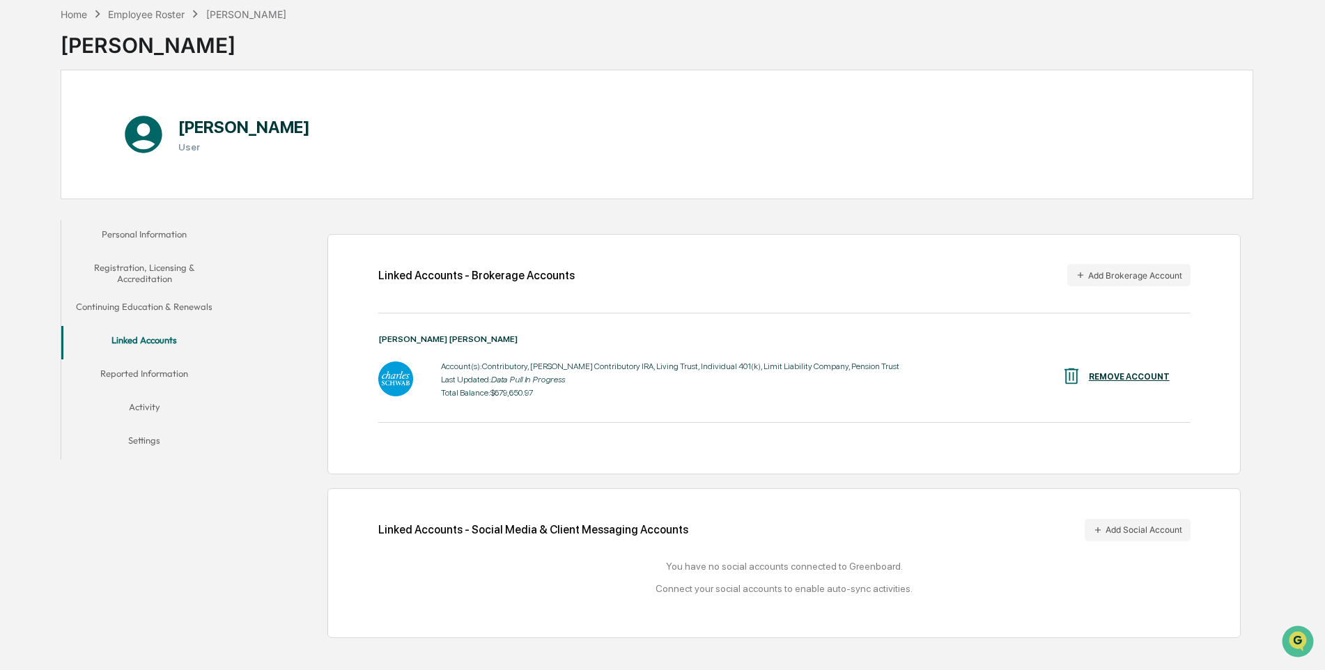
click at [887, 428] on div "Charles Schwab Account(s): Contributory, Roth Contributory IRA, Living Trust, I…" at bounding box center [784, 388] width 812 height 109
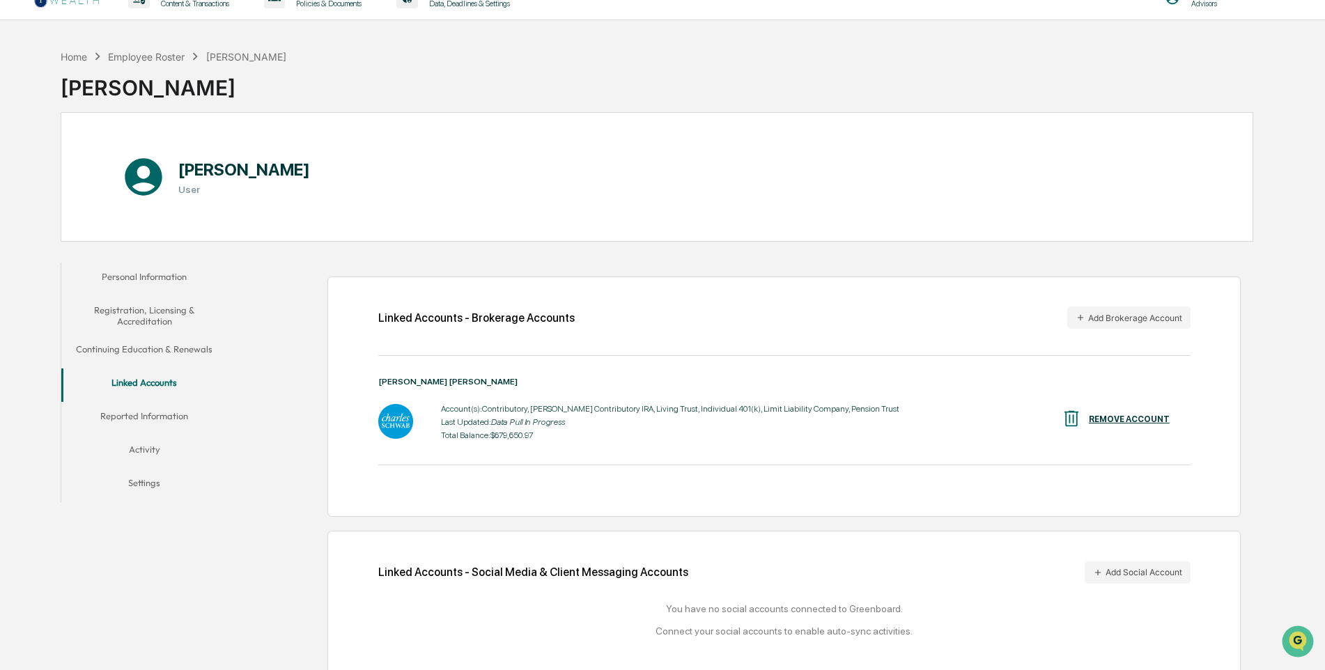
scroll to position [0, 0]
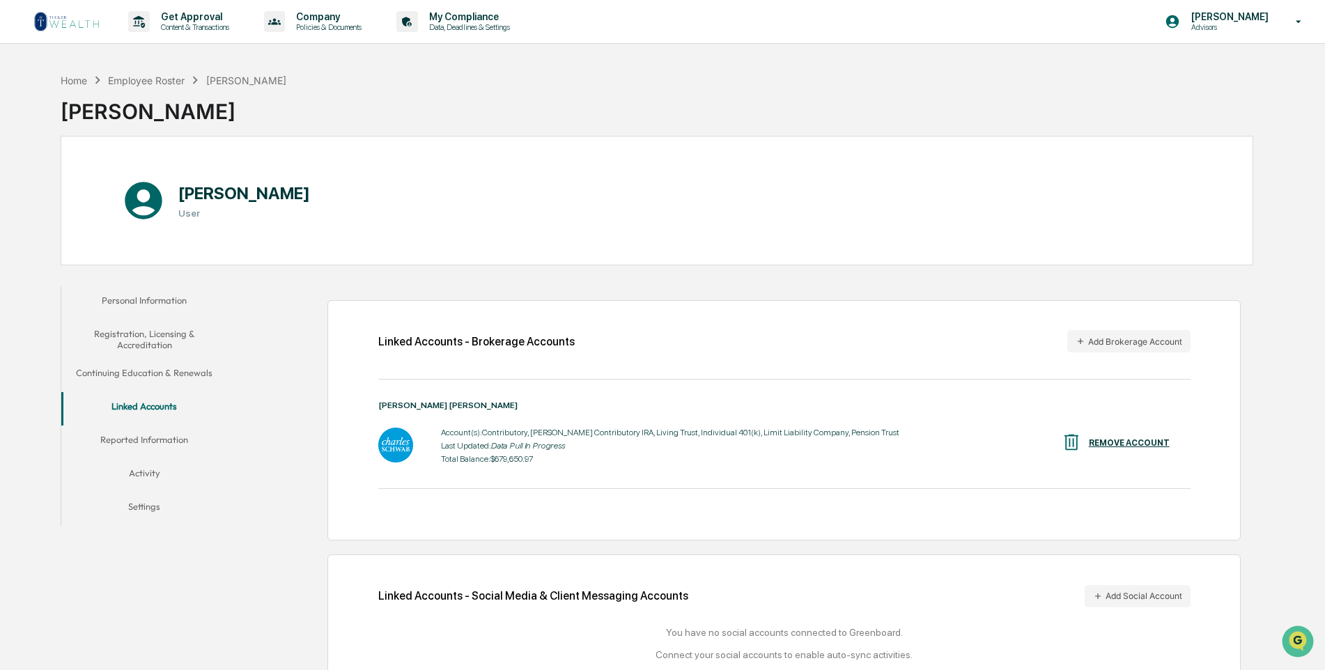
click at [131, 444] on button "Reported Information" at bounding box center [144, 442] width 166 height 33
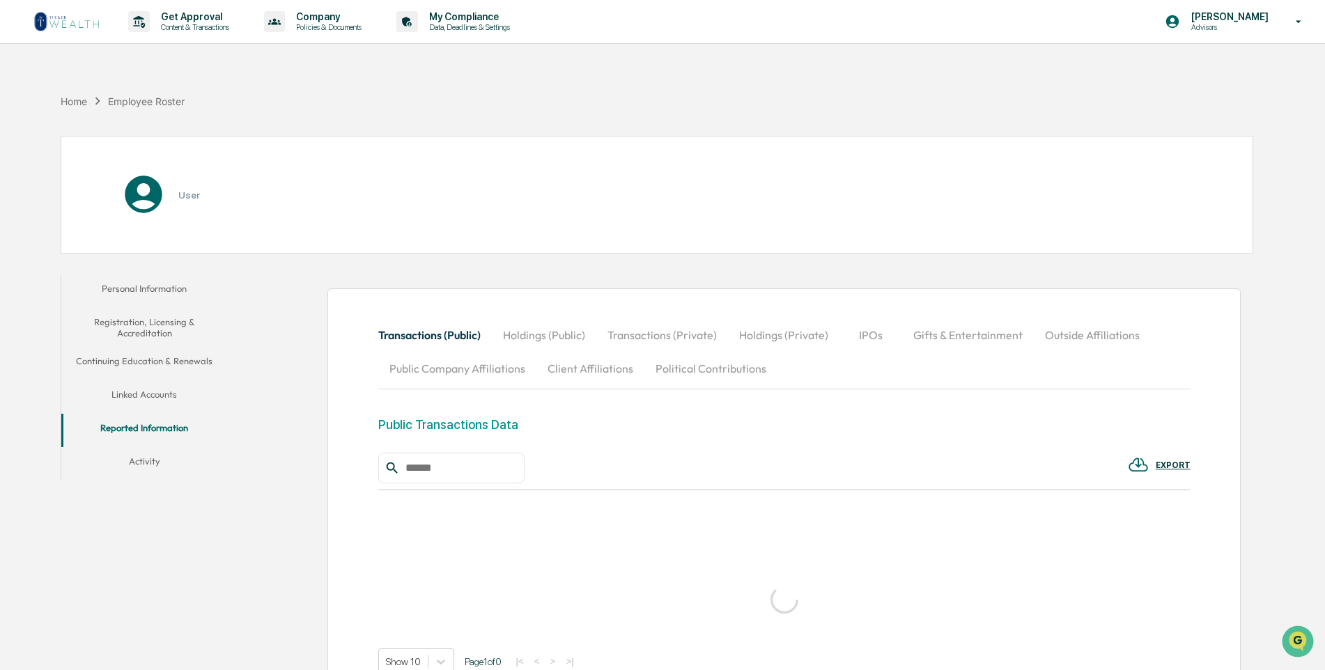
click at [141, 396] on button "Linked Accounts" at bounding box center [144, 396] width 166 height 33
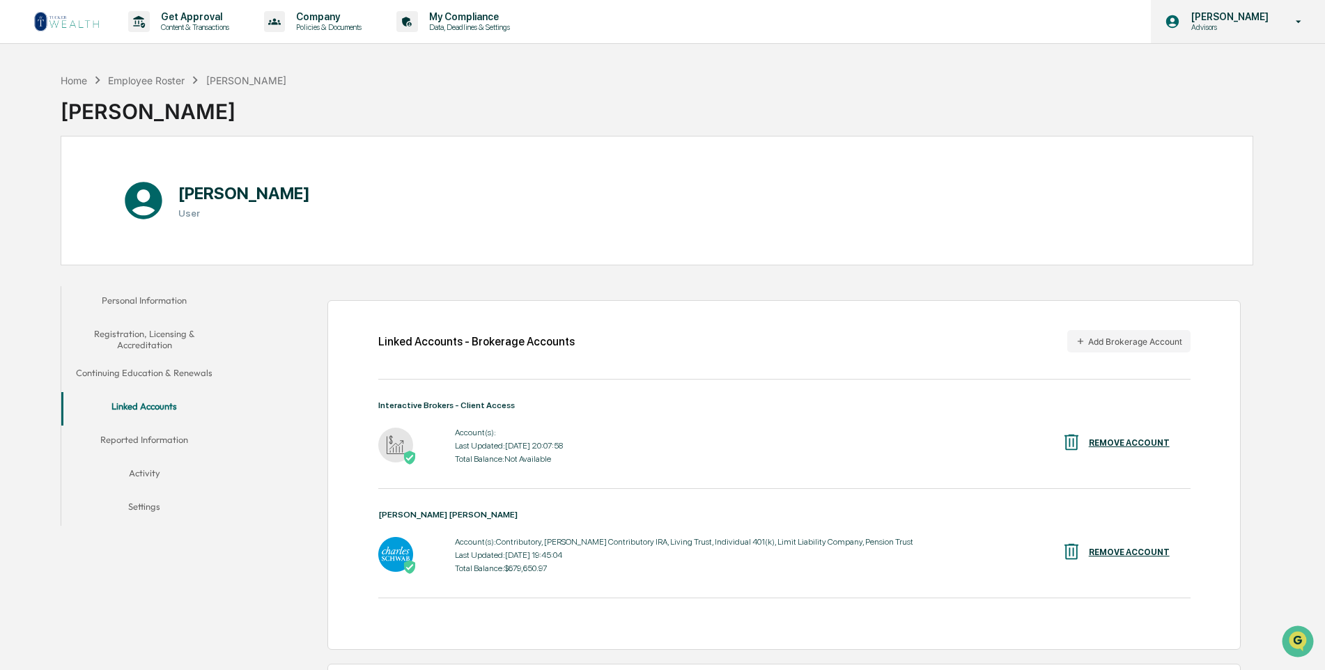
click at [1245, 24] on p "Advisors" at bounding box center [1227, 27] width 95 height 10
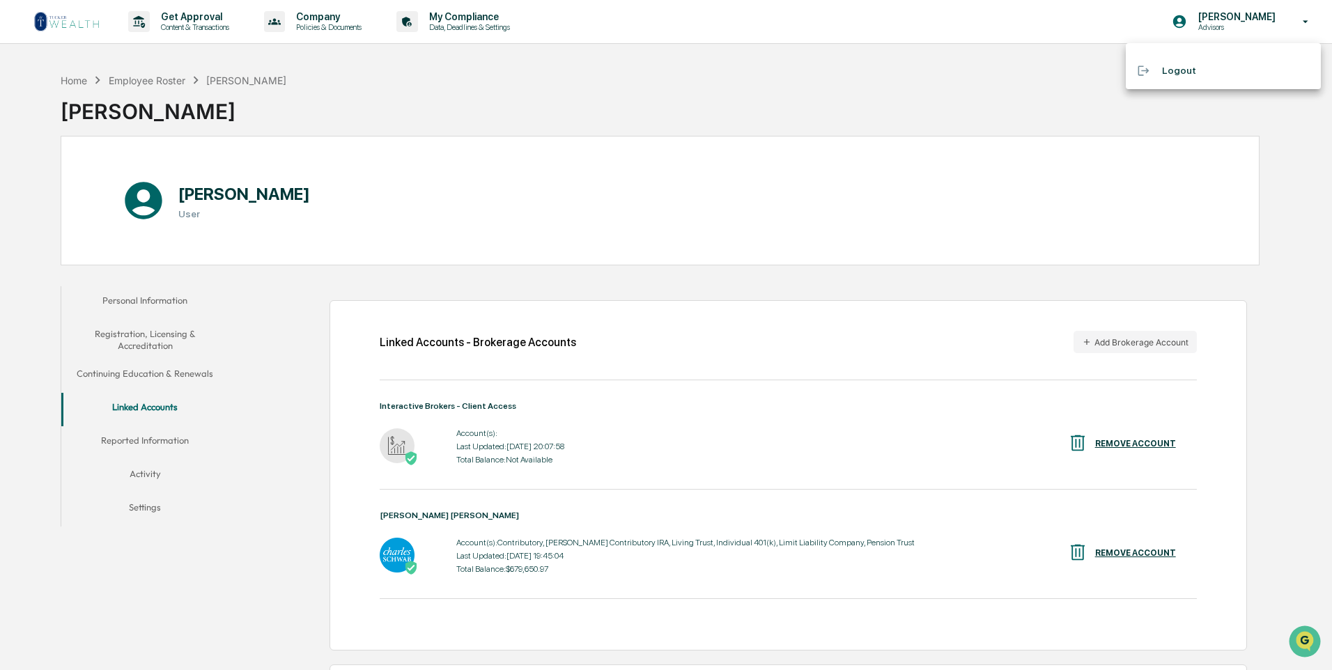
click at [1187, 72] on li "Logout" at bounding box center [1223, 71] width 195 height 26
